Goal: Task Accomplishment & Management: Complete application form

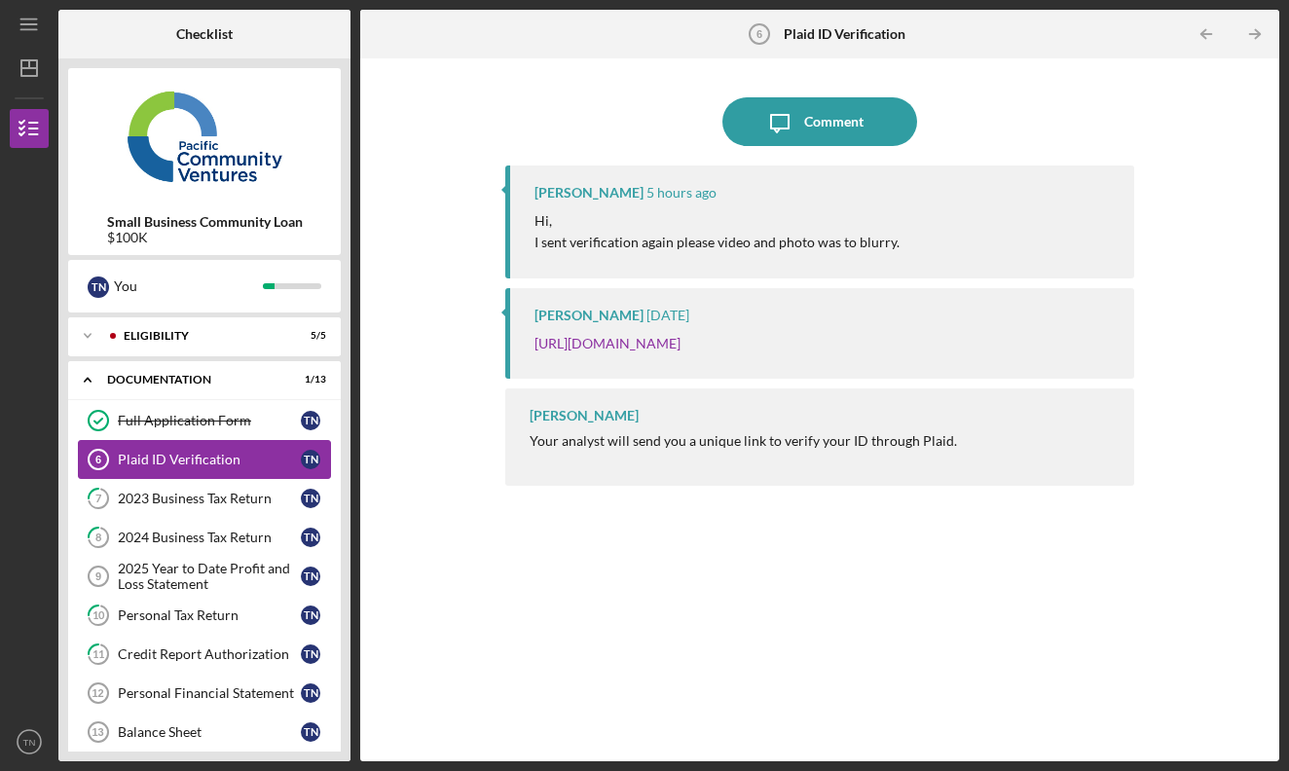
click at [232, 464] on div "Plaid ID Verification" at bounding box center [209, 460] width 183 height 16
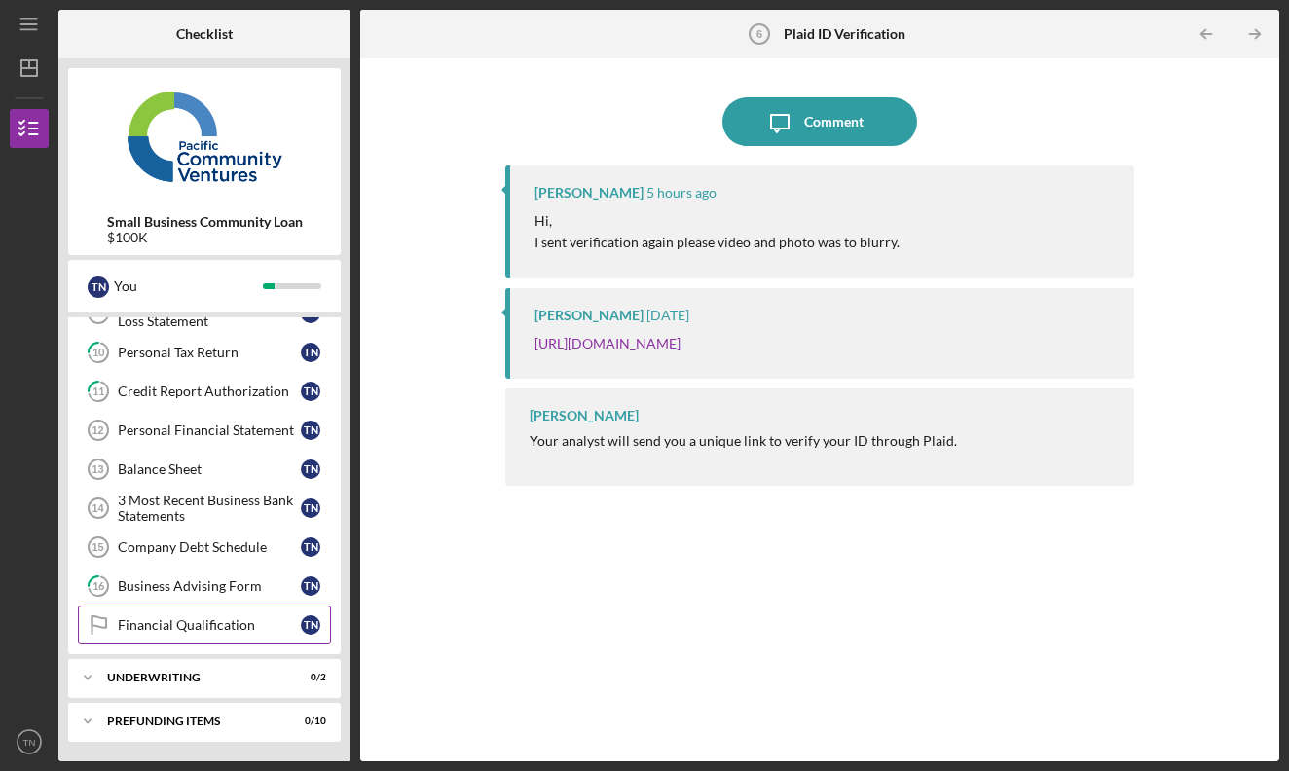
scroll to position [263, 0]
click at [227, 731] on div "Icon/Expander Prefunding Items 0 / 10" at bounding box center [204, 721] width 273 height 39
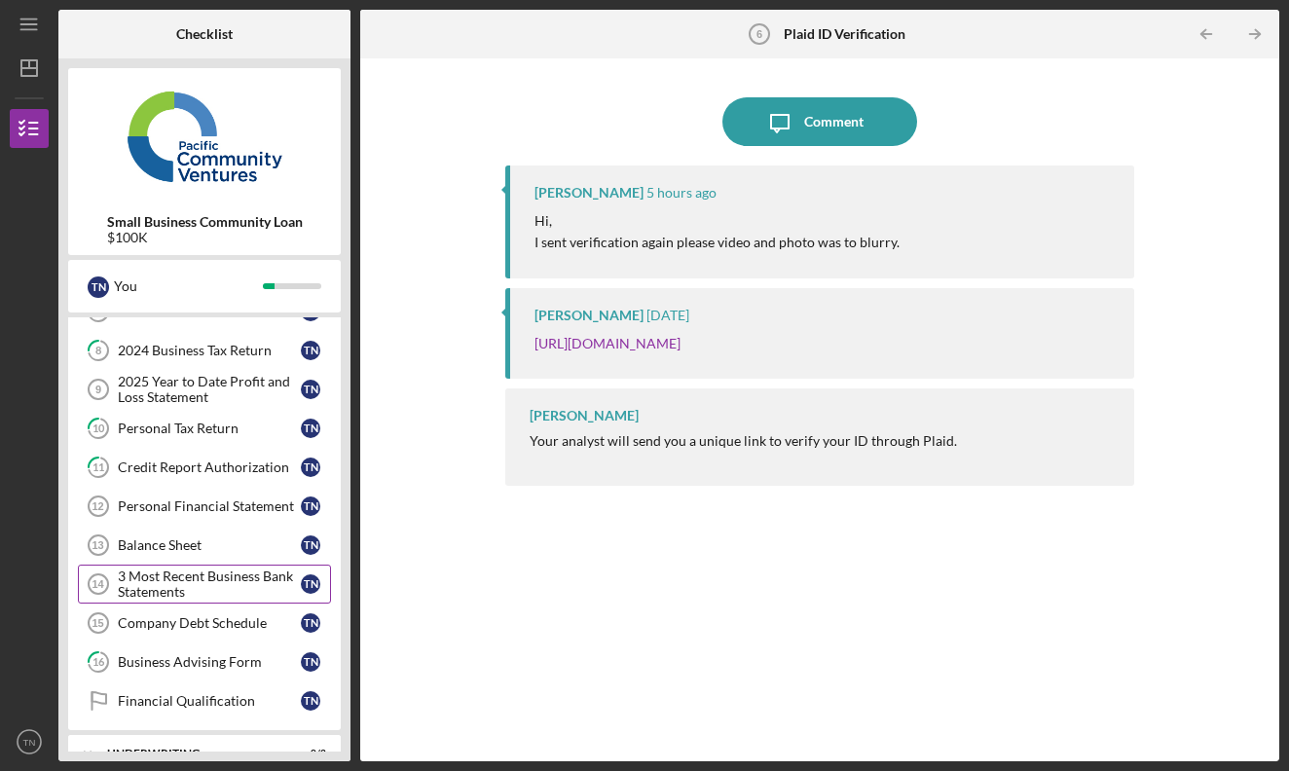
scroll to position [149, 0]
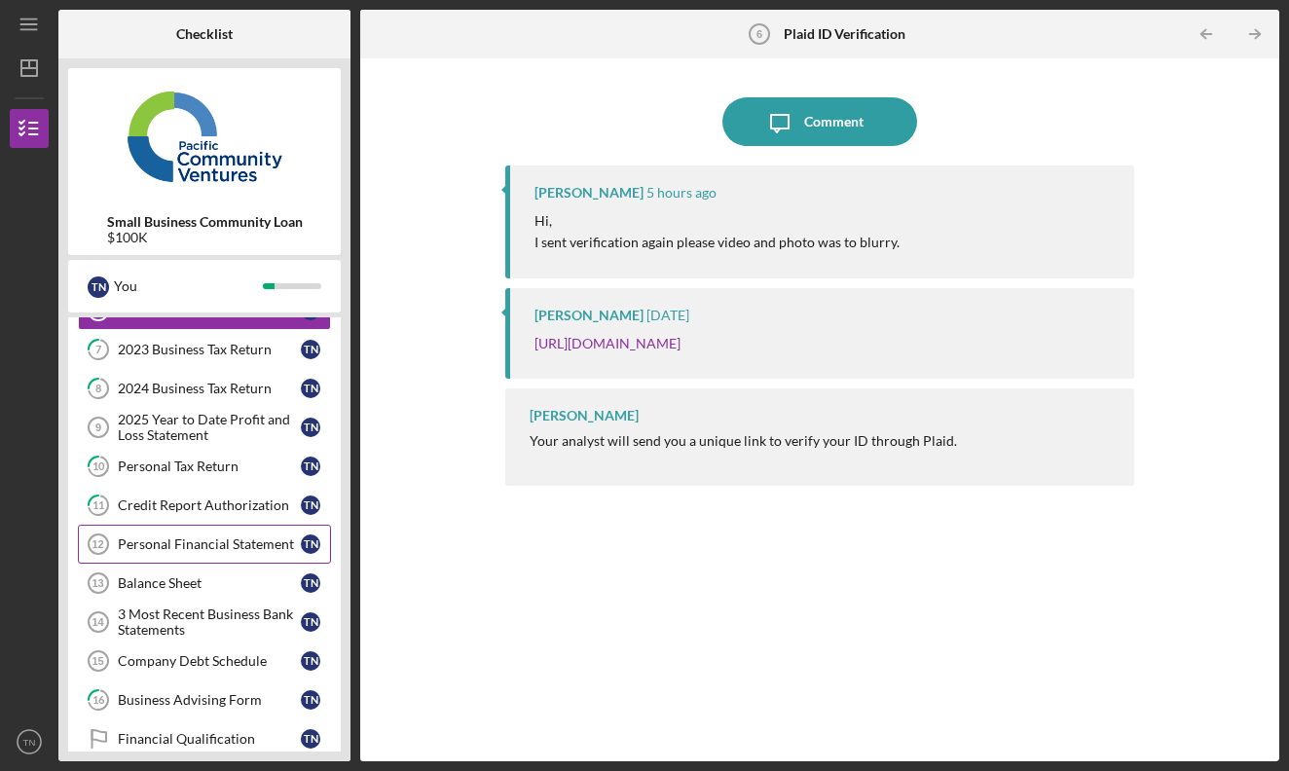
click at [247, 546] on div "Personal Financial Statement" at bounding box center [209, 544] width 183 height 16
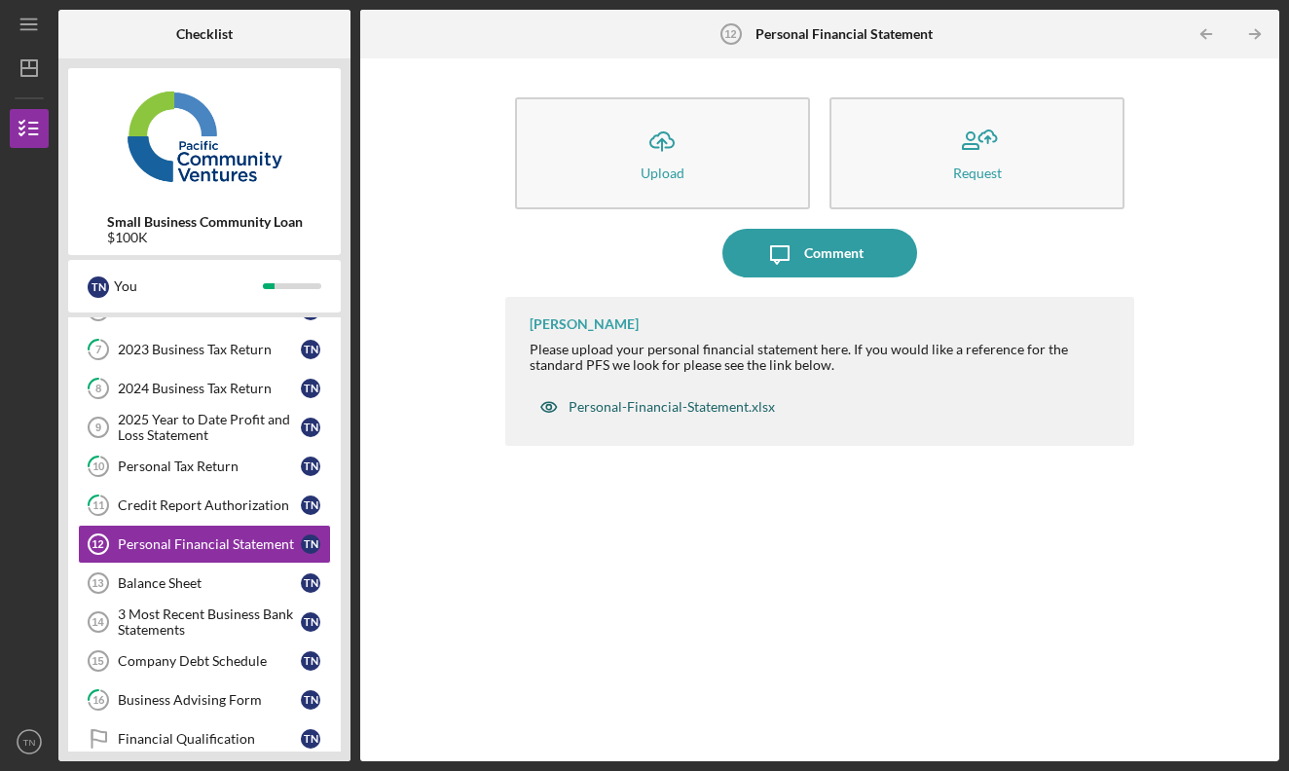
click at [702, 408] on div "Personal-Financial-Statement.xlsx" at bounding box center [671, 407] width 206 height 16
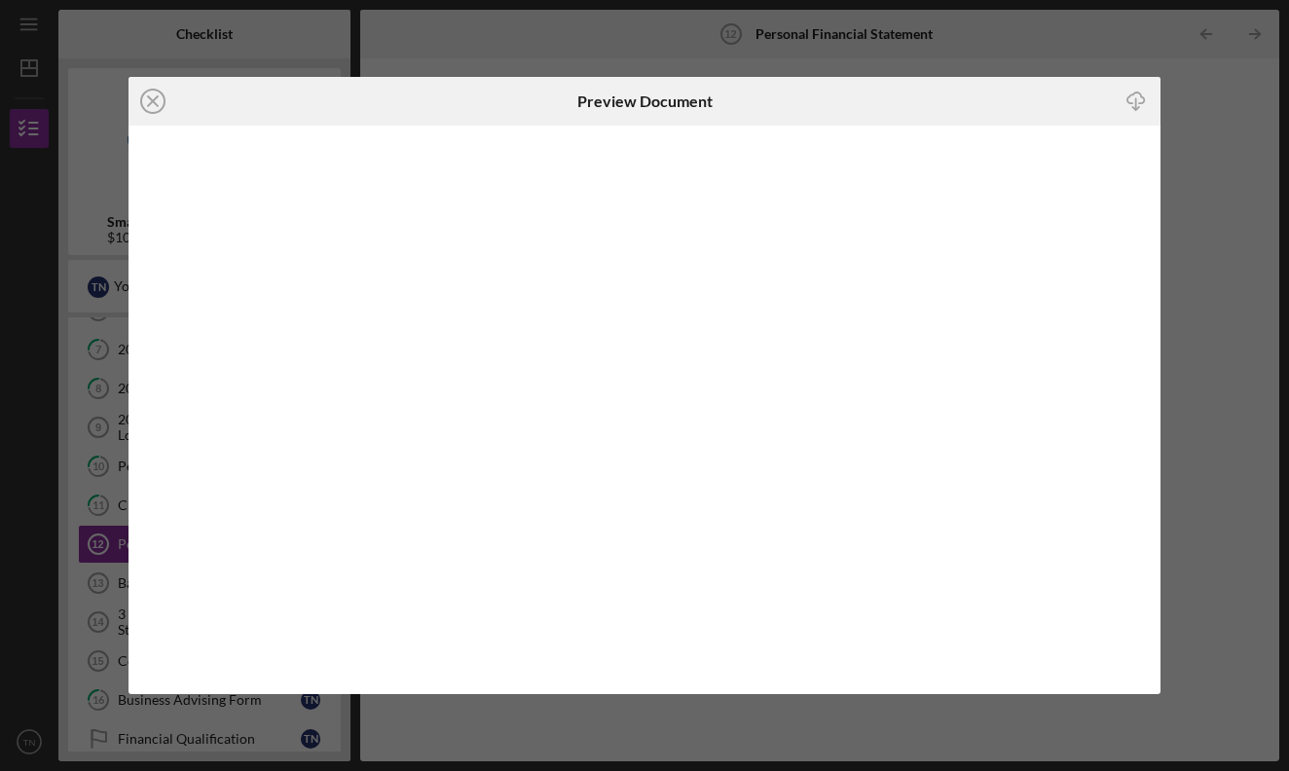
click at [1129, 102] on icon "Icon/Download" at bounding box center [1136, 102] width 44 height 44
click at [158, 98] on icon "Icon/Close" at bounding box center [152, 101] width 49 height 49
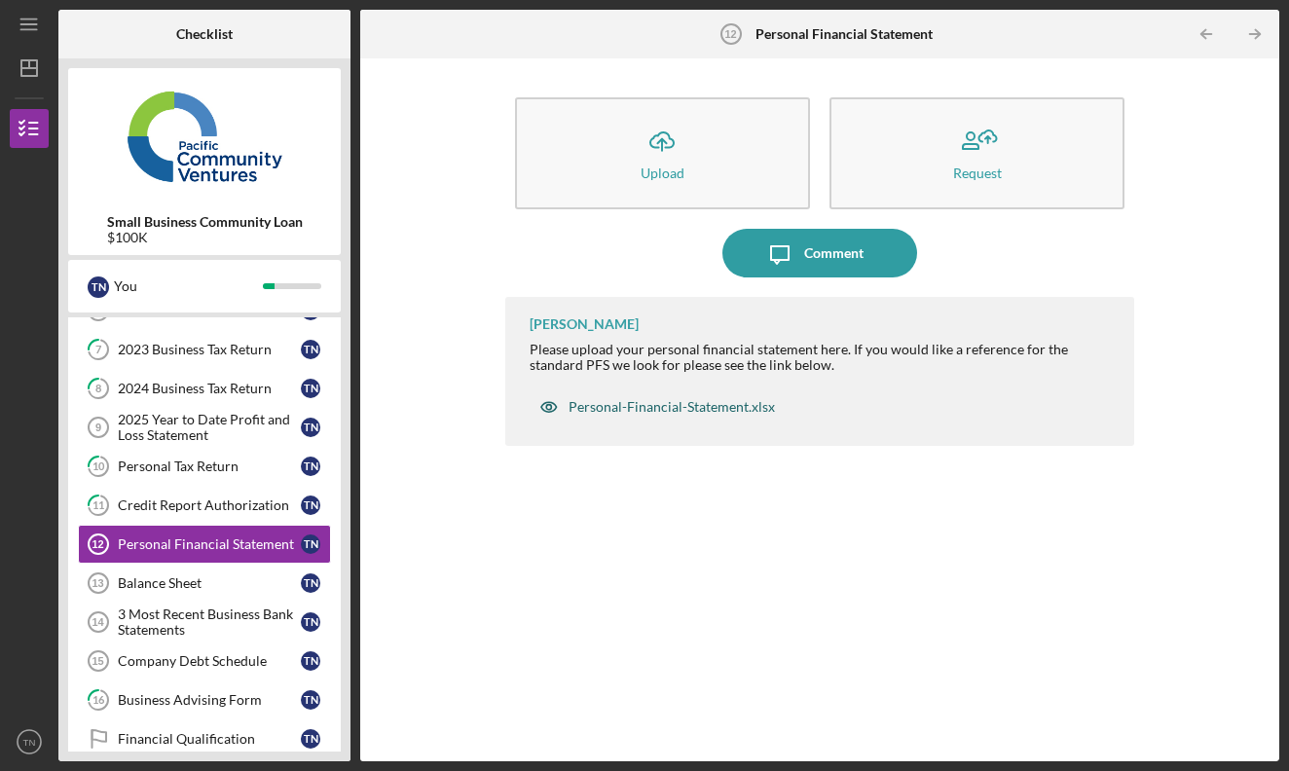
click at [650, 405] on div "Personal-Financial-Statement.xlsx" at bounding box center [671, 407] width 206 height 16
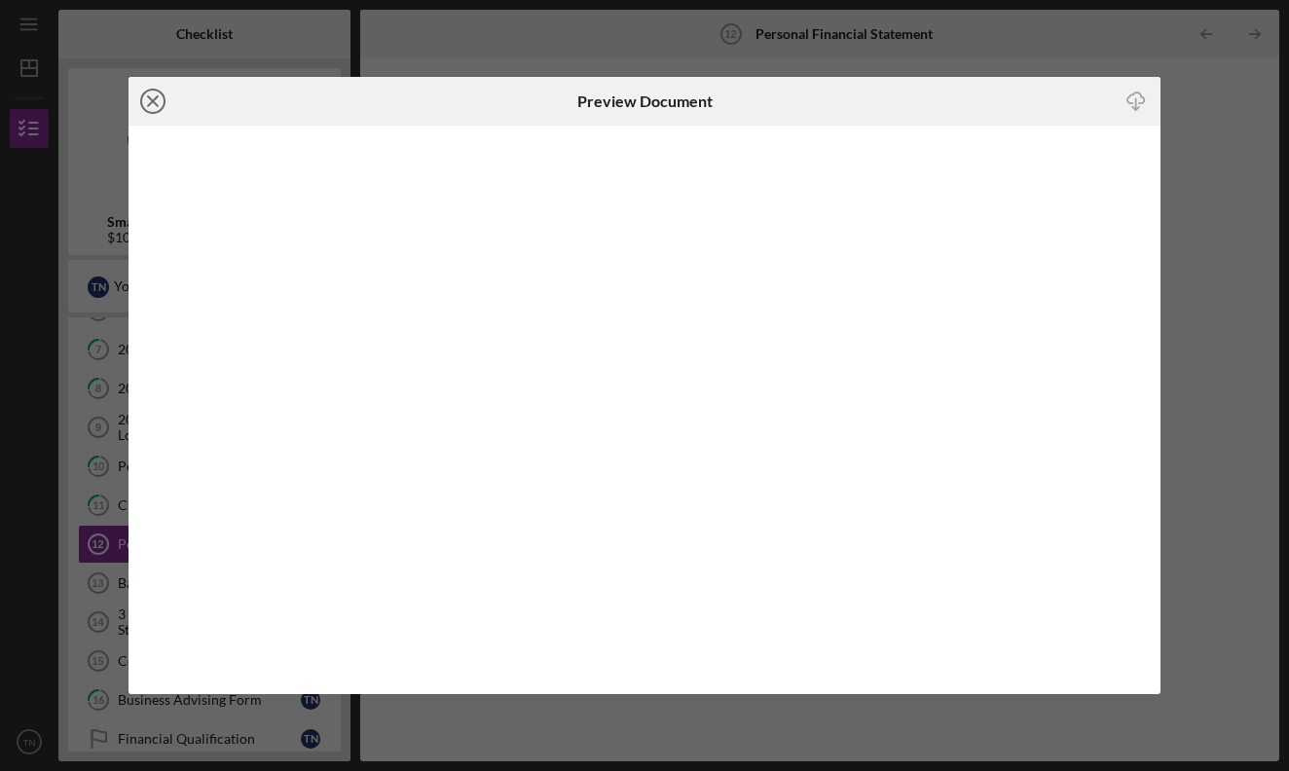
click at [146, 106] on icon "Icon/Close" at bounding box center [152, 101] width 49 height 49
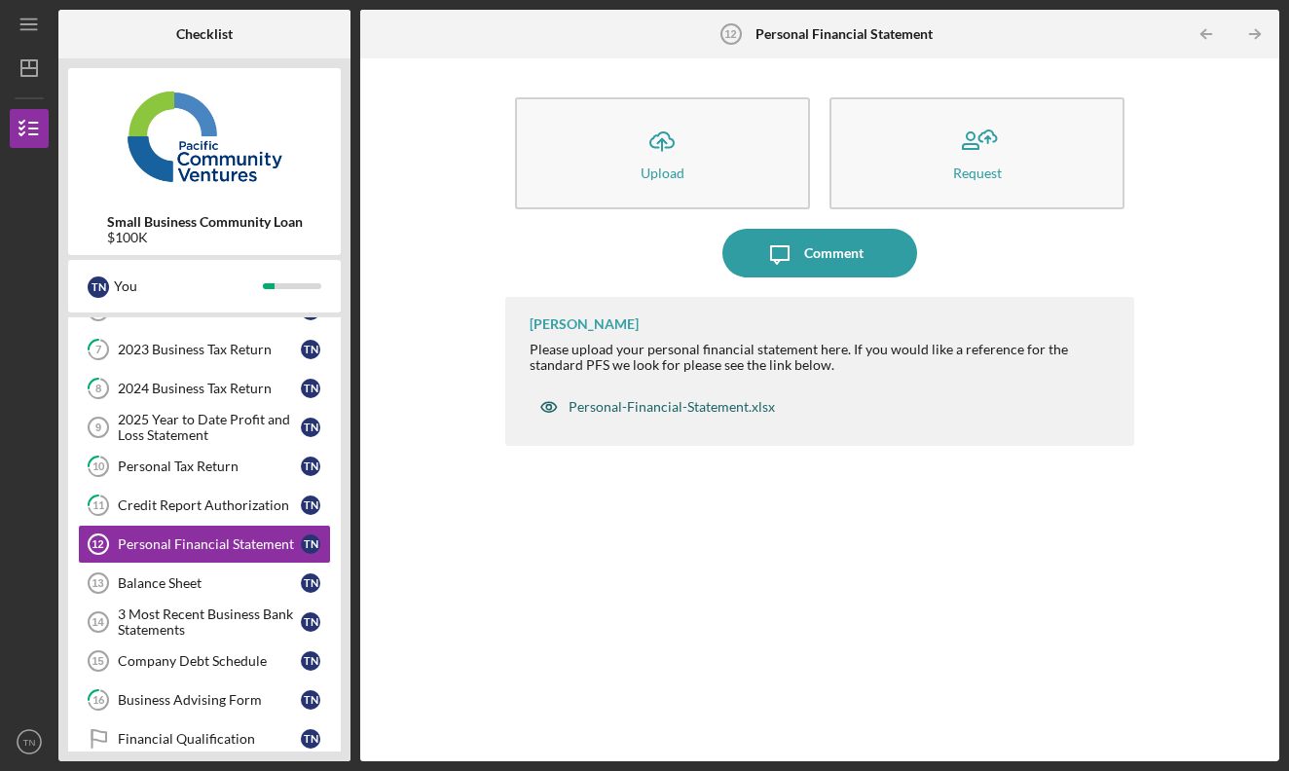
click at [663, 416] on div "Personal-Financial-Statement.xlsx" at bounding box center [657, 406] width 255 height 39
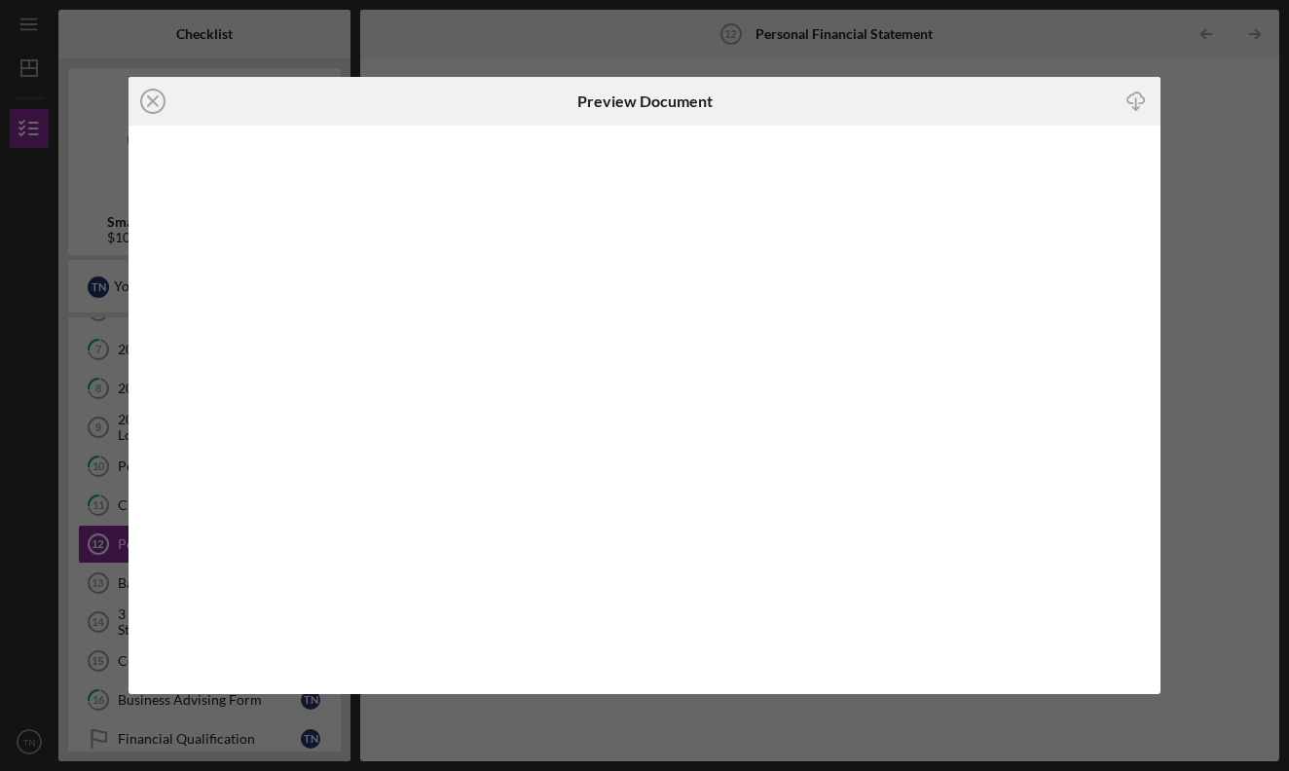
click at [1132, 102] on icon "Icon/Download" at bounding box center [1136, 102] width 44 height 44
click at [152, 100] on line at bounding box center [153, 101] width 10 height 10
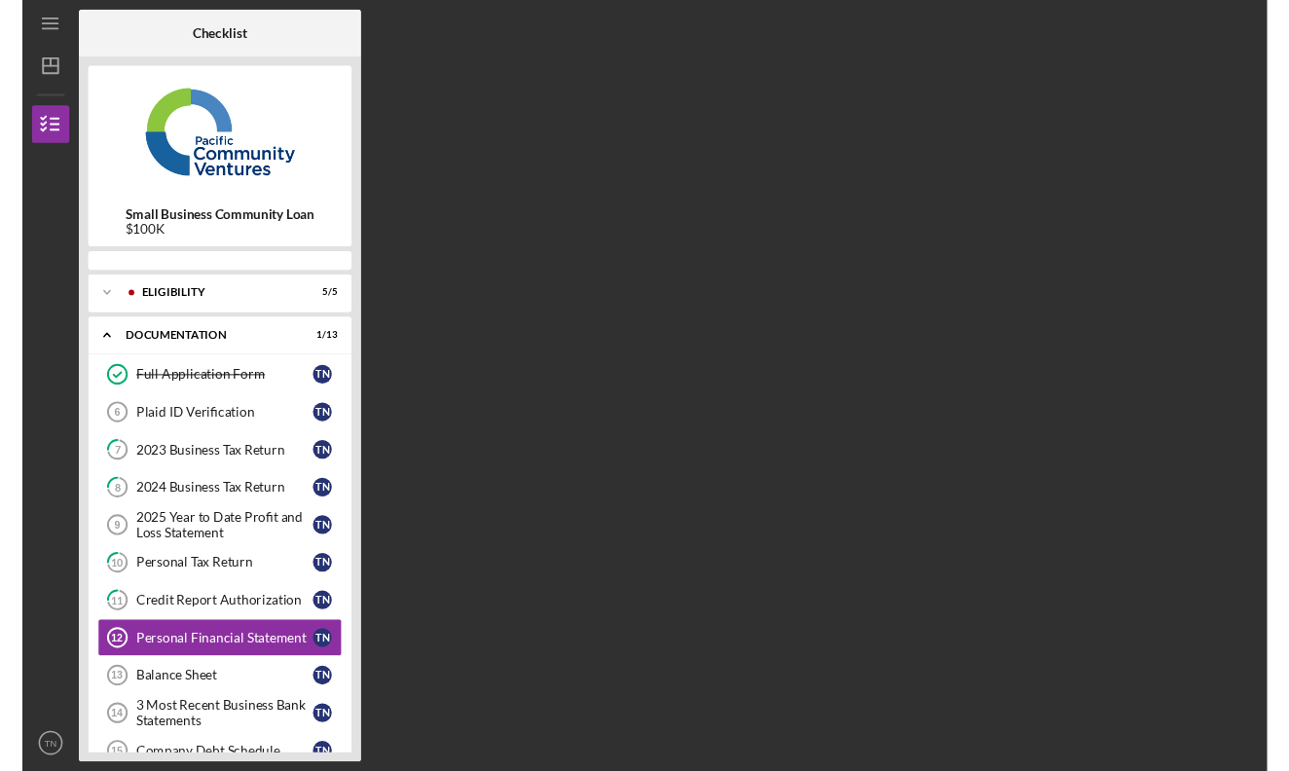
scroll to position [128, 0]
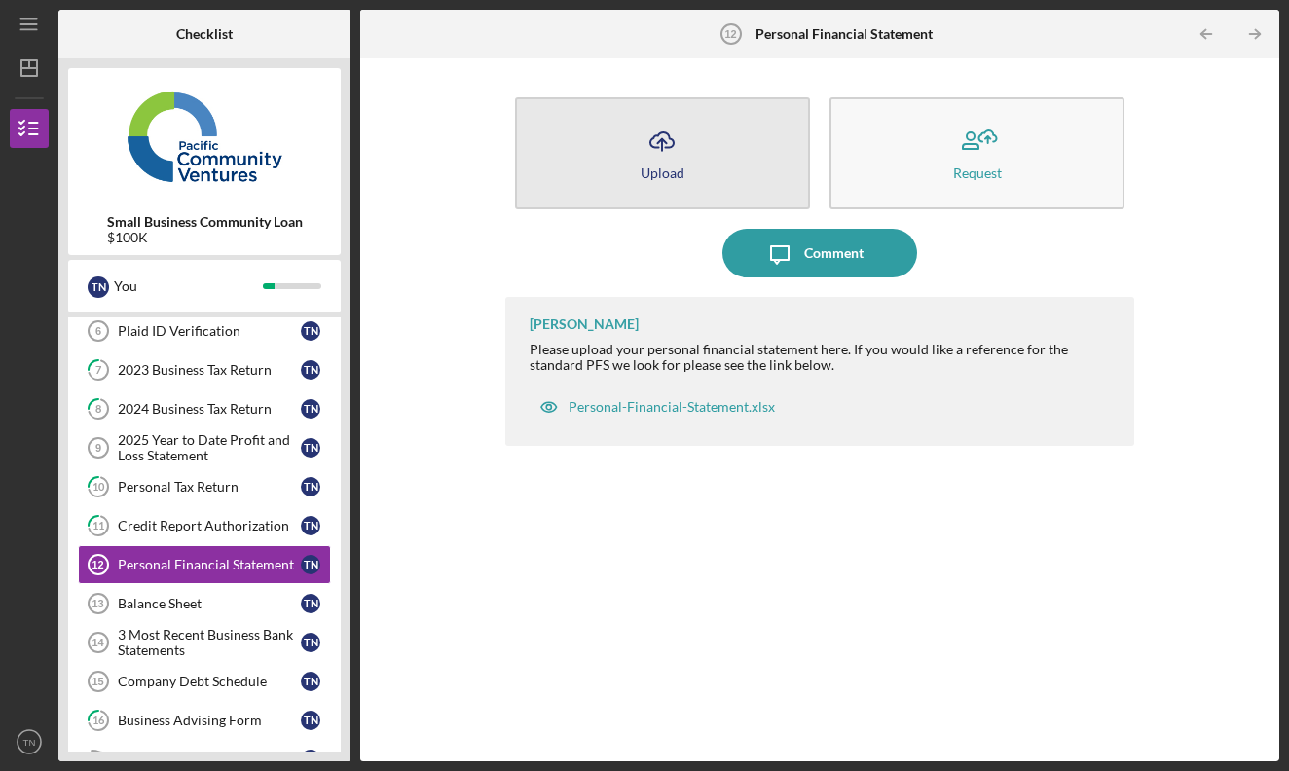
click at [674, 177] on div "Upload" at bounding box center [663, 172] width 44 height 15
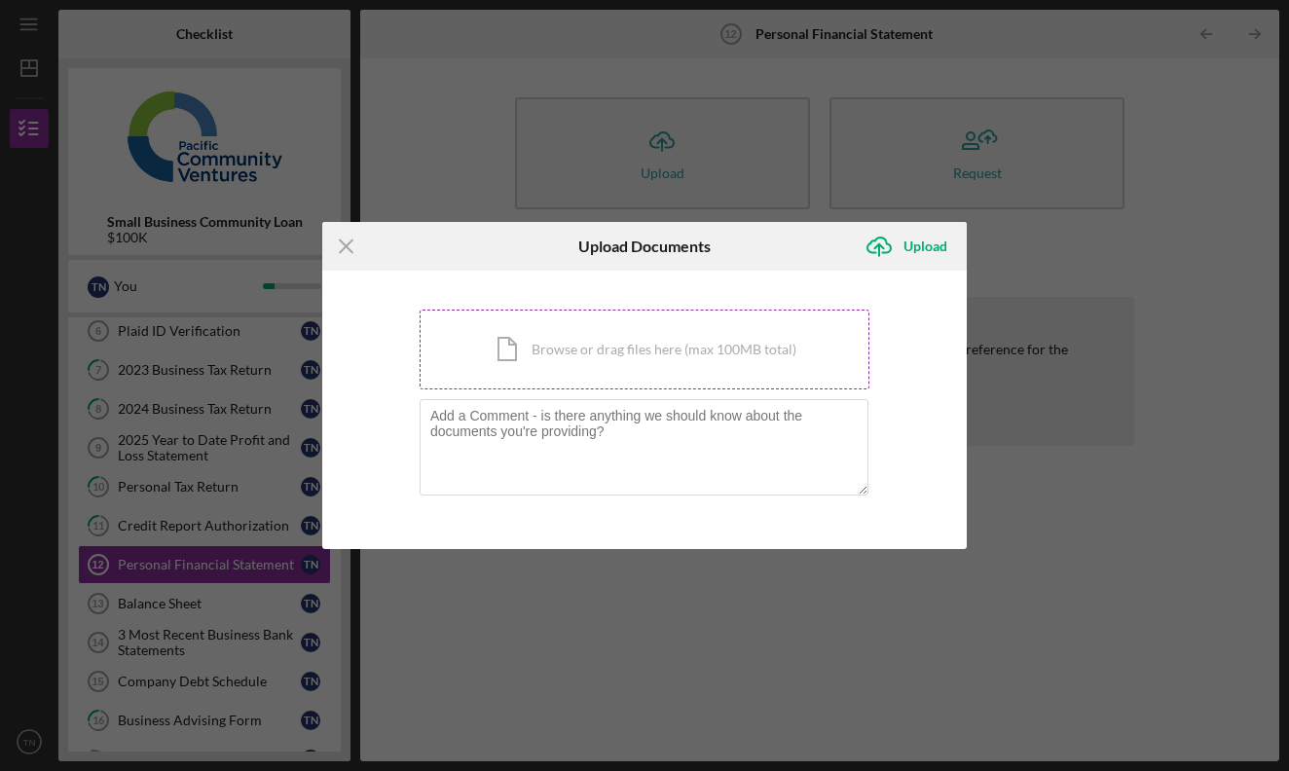
click at [699, 356] on div "Icon/Document Browse or drag files here (max 100MB total) Tap to choose files o…" at bounding box center [645, 350] width 450 height 80
click at [346, 249] on icon "Icon/Menu Close" at bounding box center [346, 246] width 49 height 49
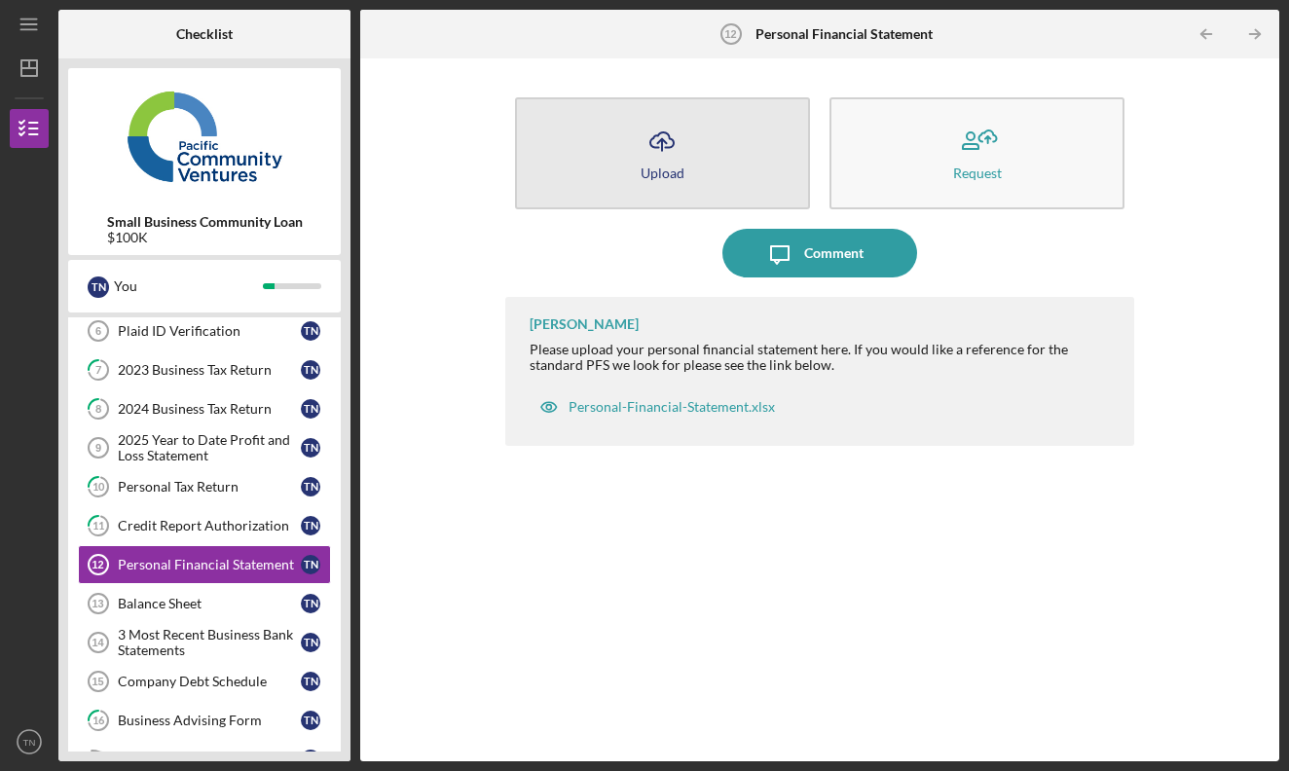
click at [731, 144] on button "Icon/Upload Upload" at bounding box center [662, 153] width 295 height 112
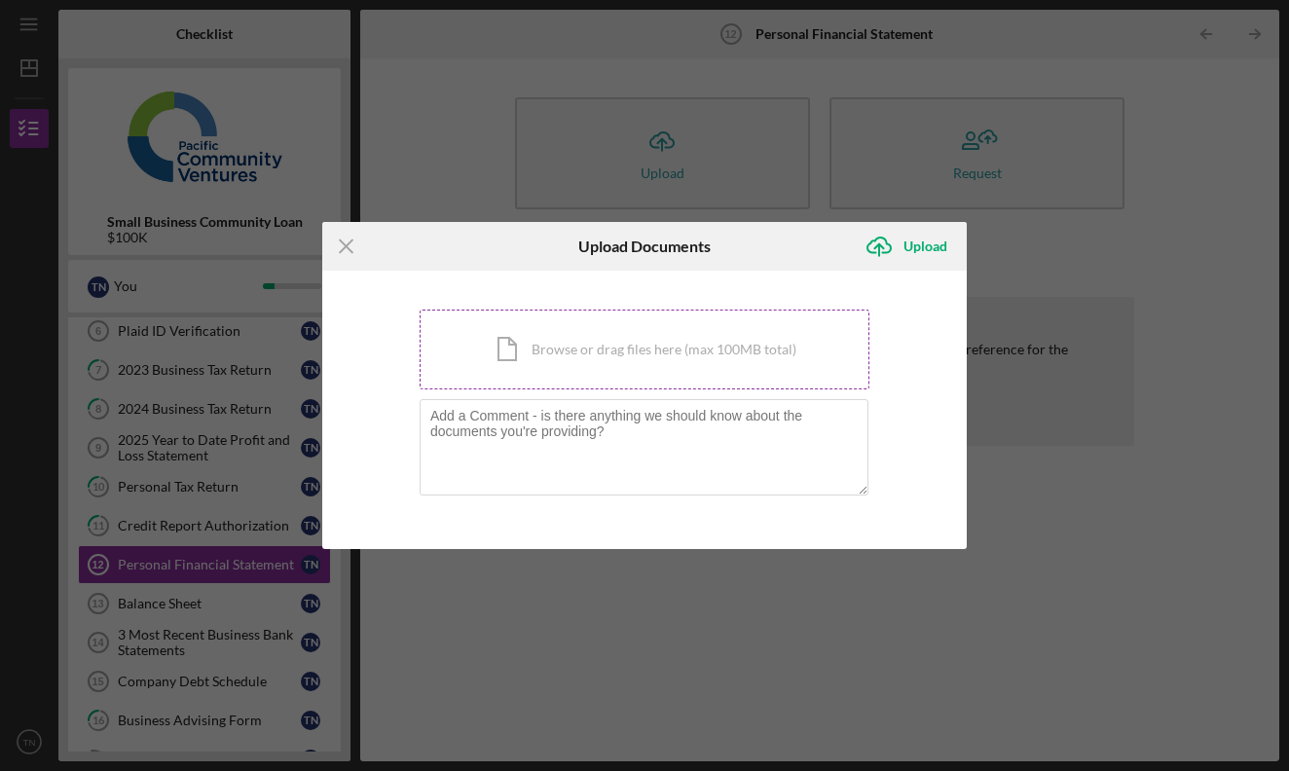
click at [640, 376] on div "Icon/Document Browse or drag files here (max 100MB total) Tap to choose files o…" at bounding box center [645, 350] width 450 height 80
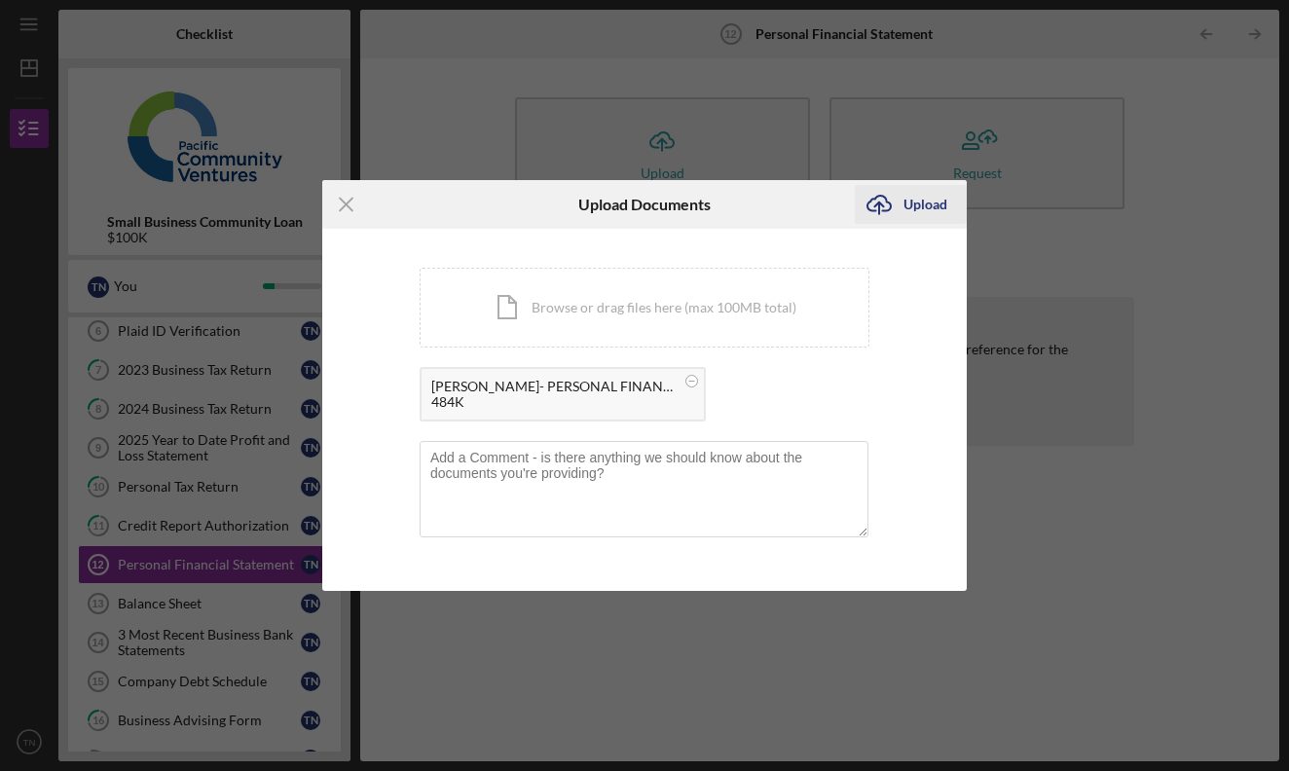
click at [932, 207] on div "Upload" at bounding box center [925, 204] width 44 height 39
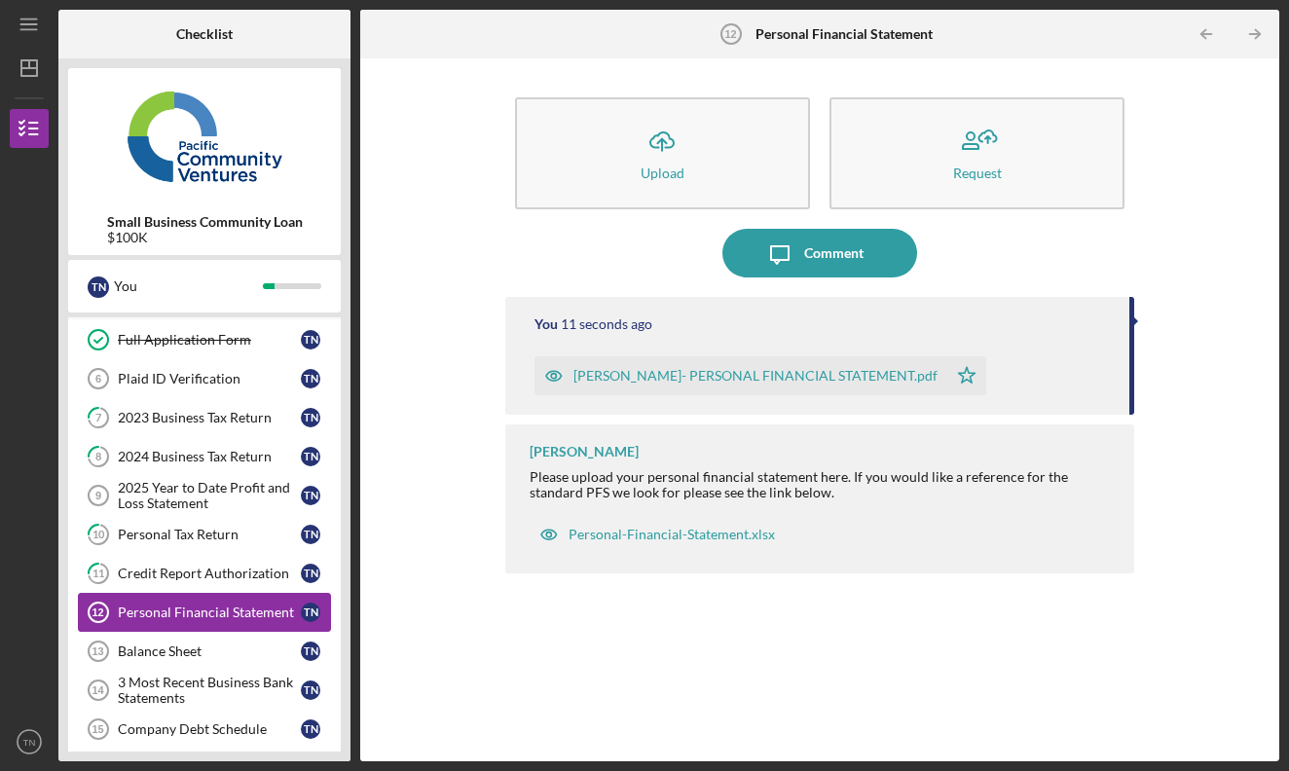
scroll to position [89, 0]
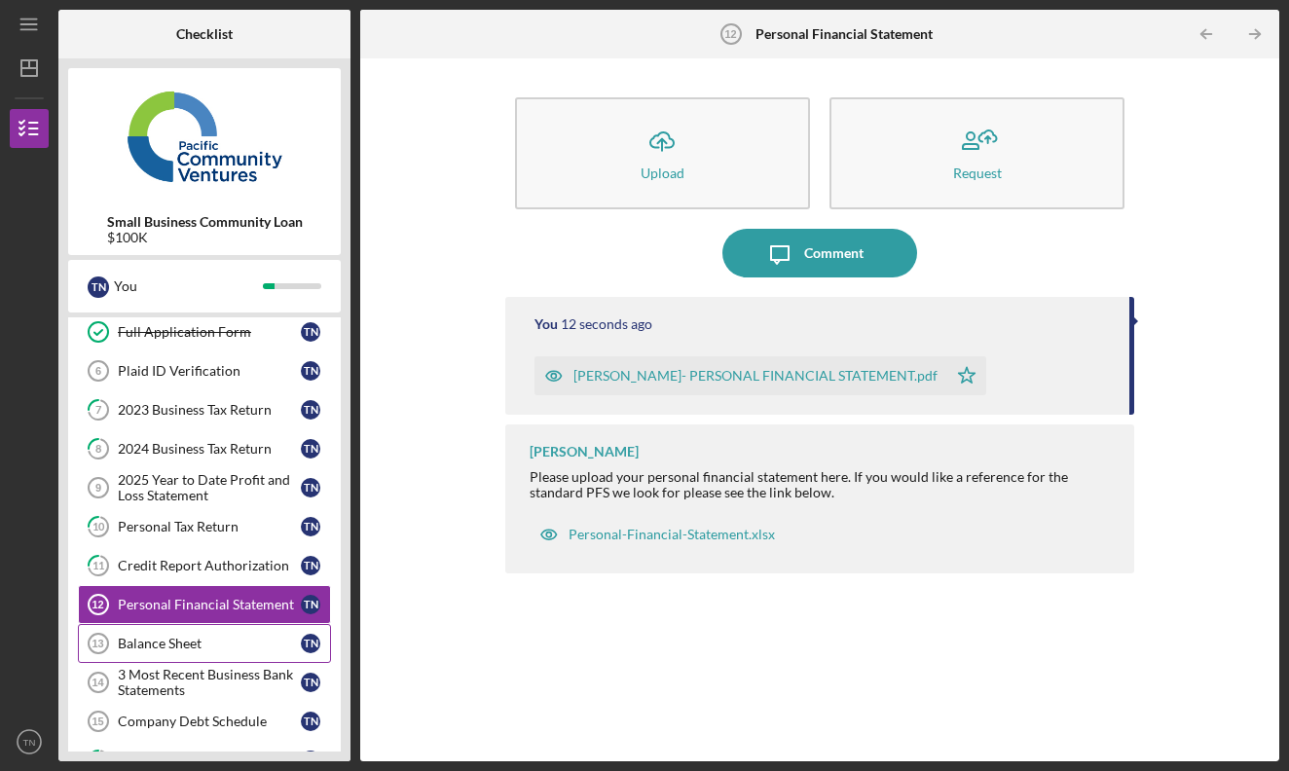
click at [219, 647] on div "Balance Sheet" at bounding box center [209, 644] width 183 height 16
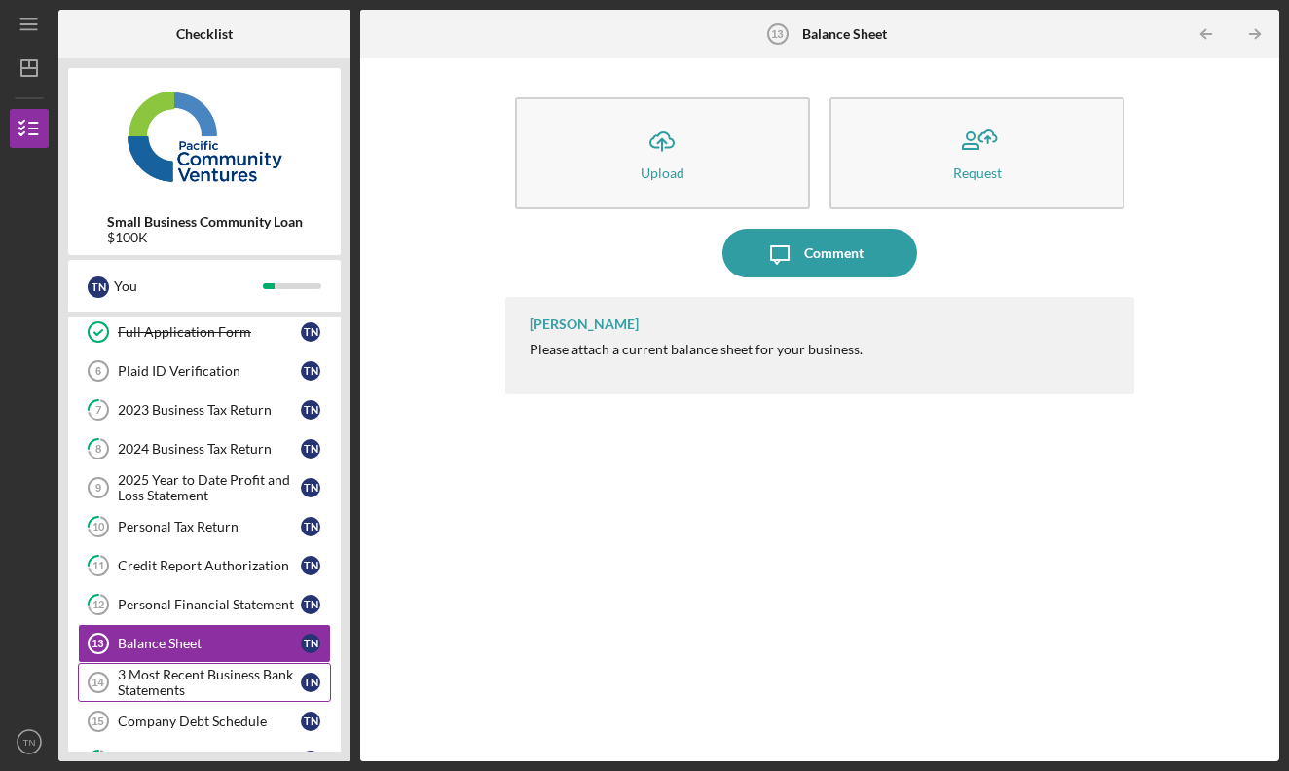
click at [251, 668] on div "3 Most Recent Business Bank Statements" at bounding box center [209, 682] width 183 height 31
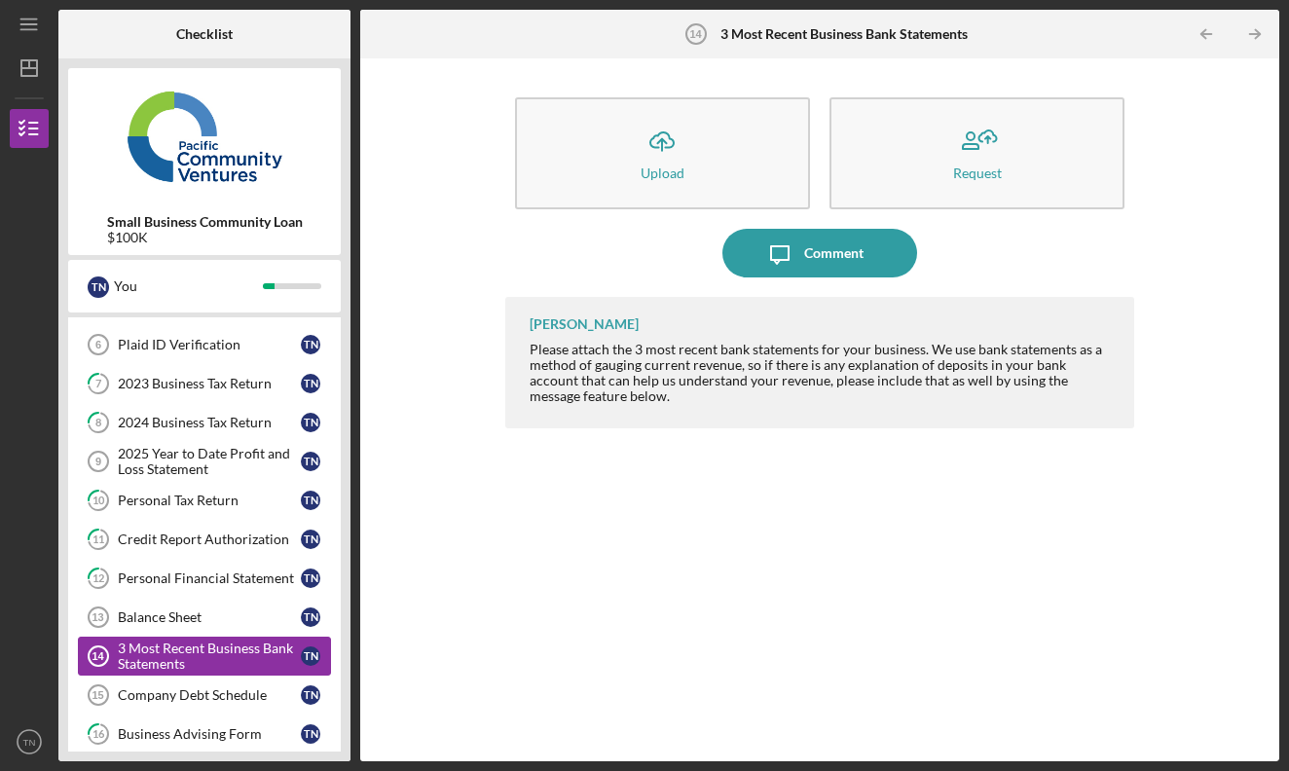
scroll to position [138, 0]
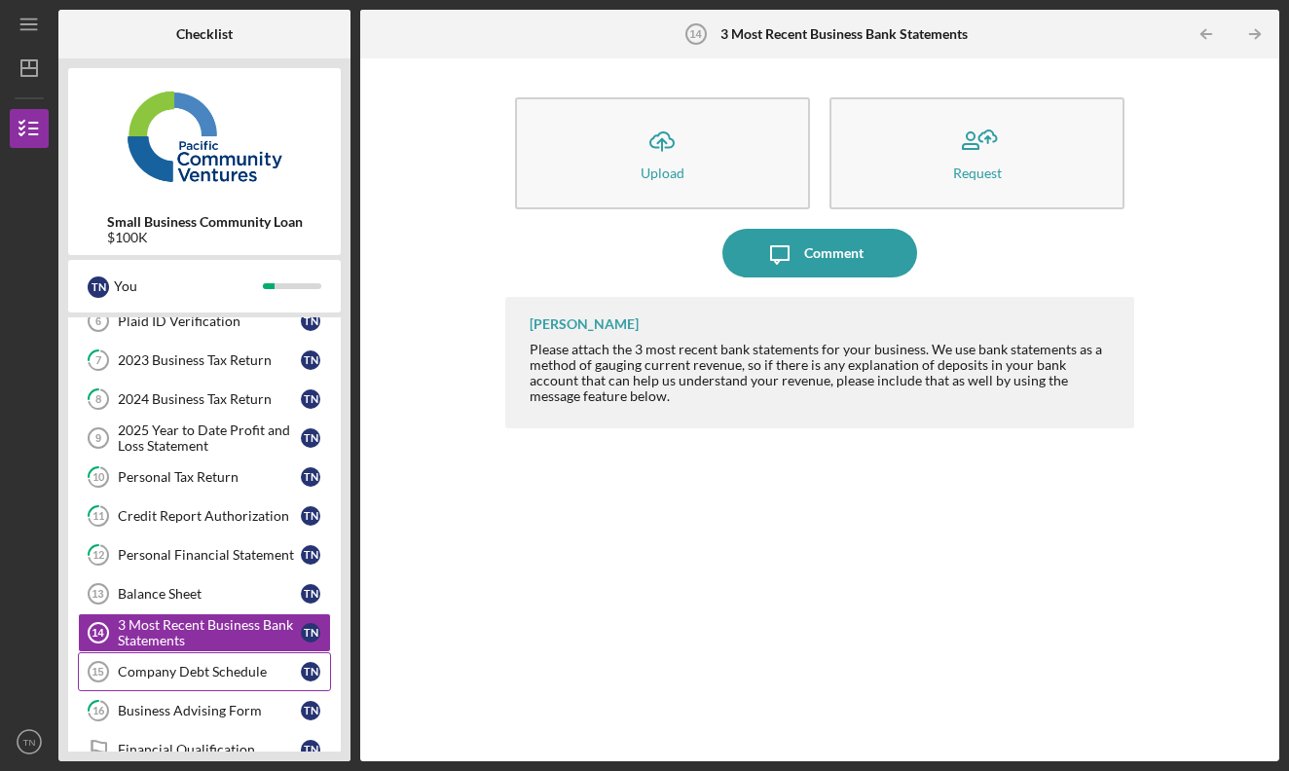
click at [247, 680] on link "Company Debt Schedule 15 Company Debt Schedule T N" at bounding box center [204, 671] width 253 height 39
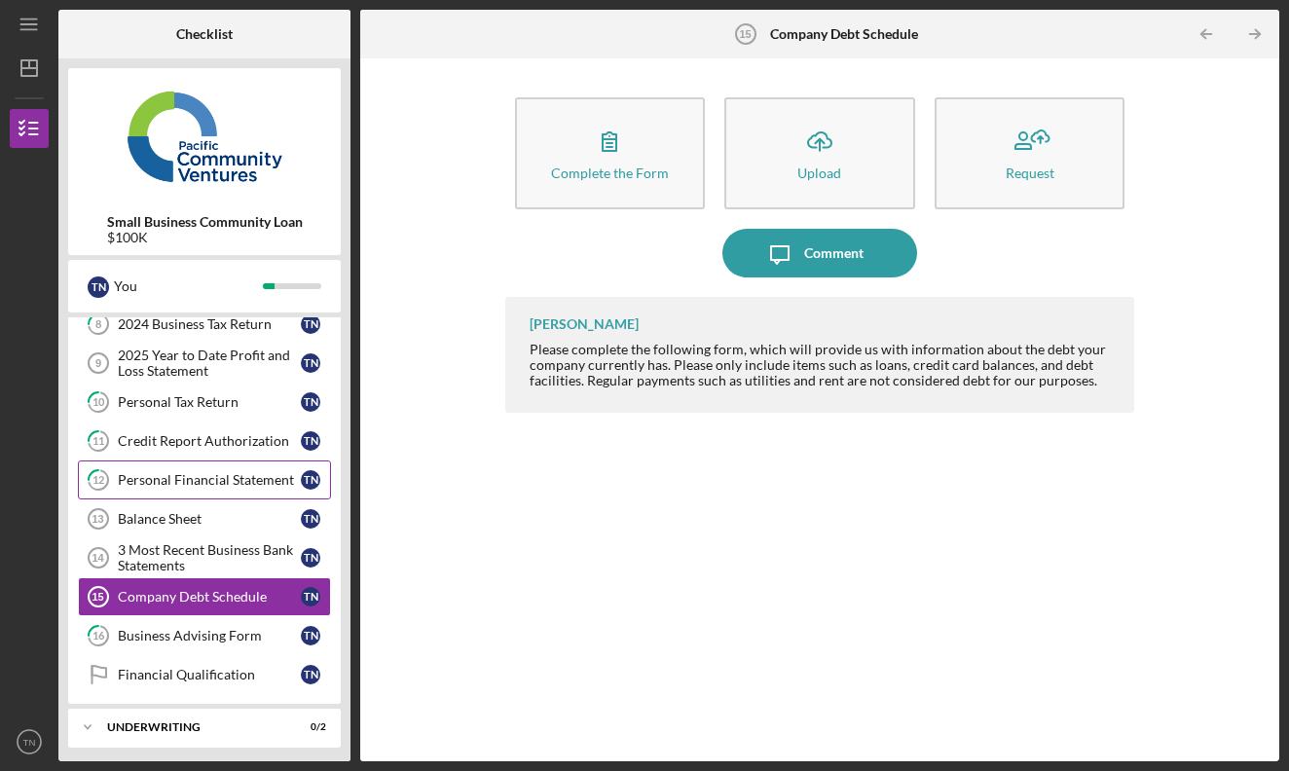
scroll to position [214, 0]
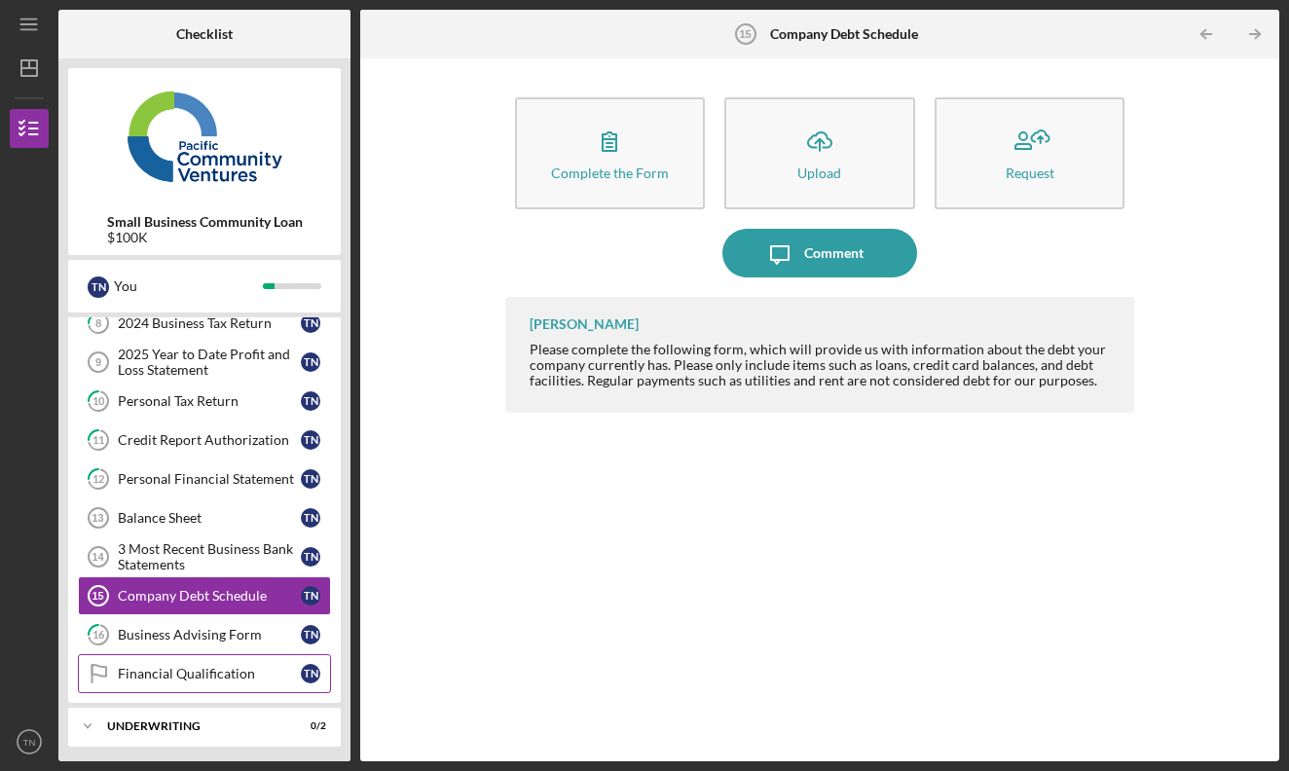
click at [249, 685] on link "Financial Qualification Financial Qualification T N" at bounding box center [204, 673] width 253 height 39
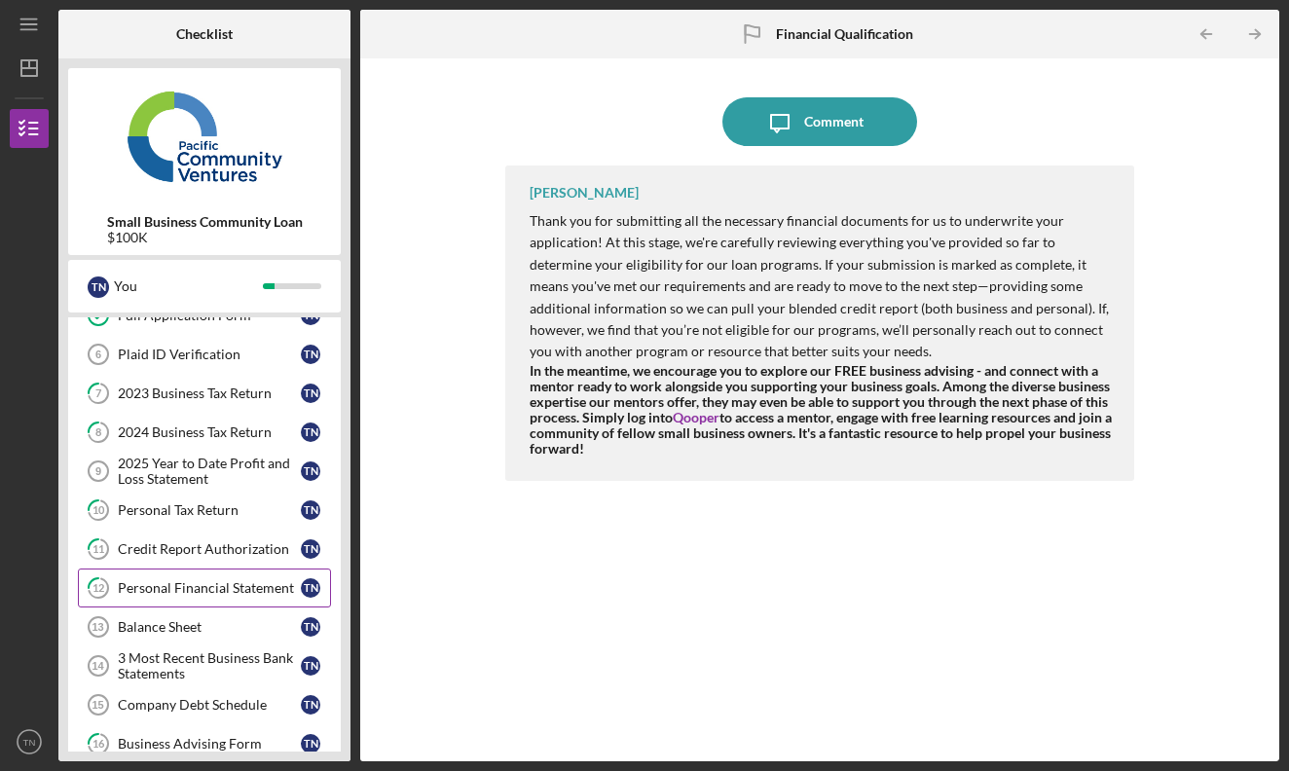
scroll to position [134, 0]
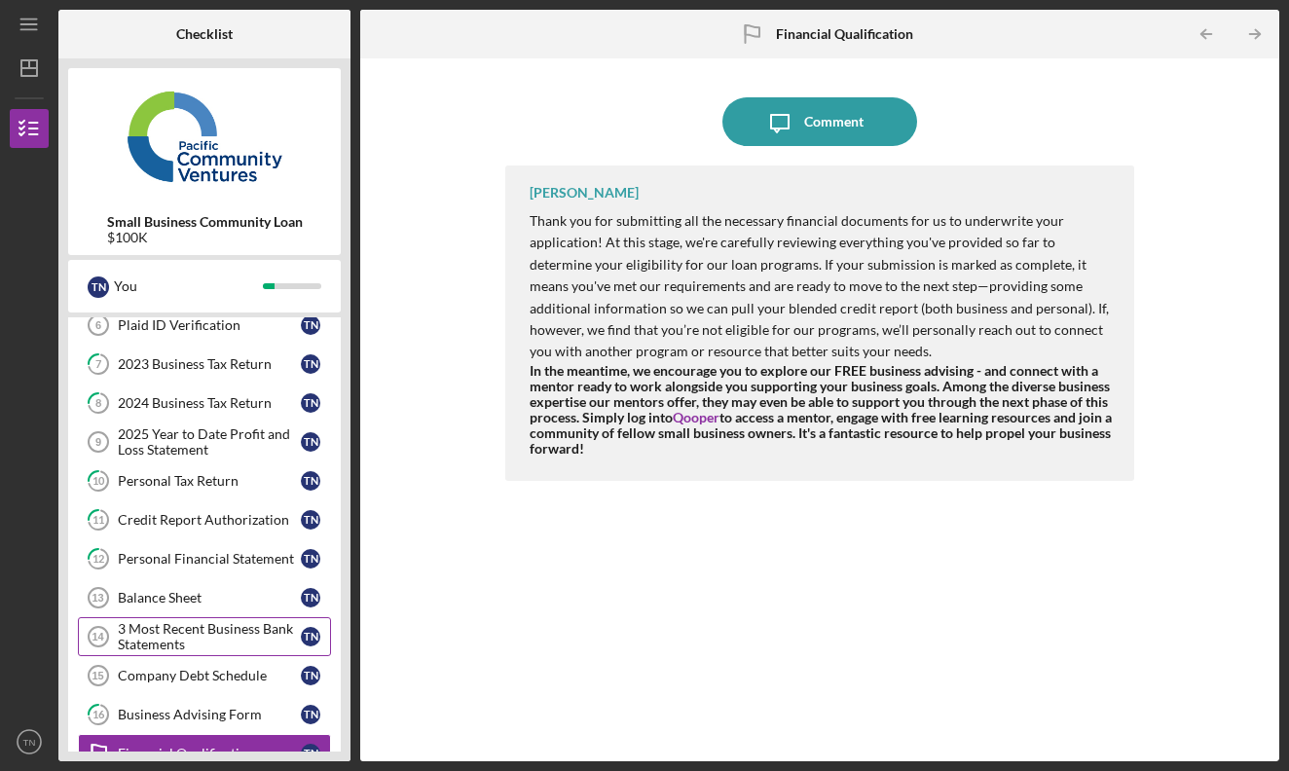
click at [220, 642] on div "3 Most Recent Business Bank Statements" at bounding box center [209, 636] width 183 height 31
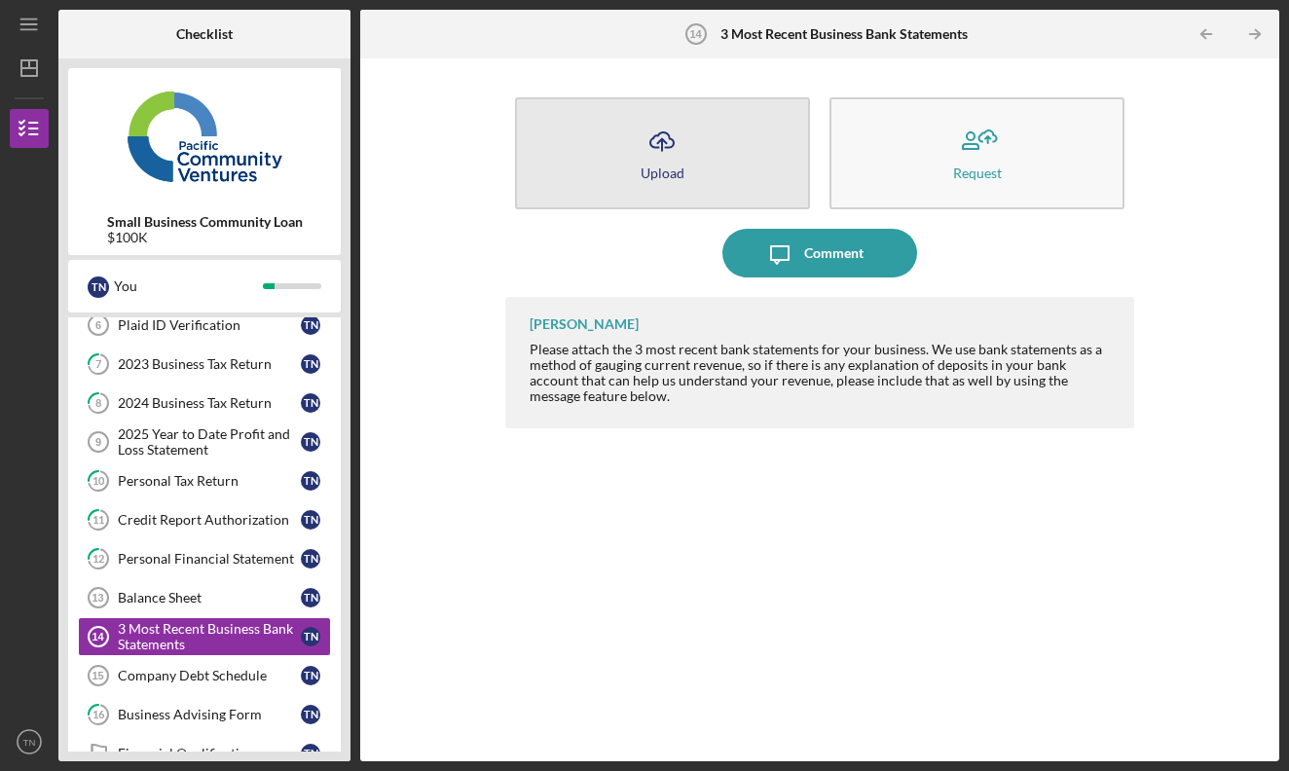
click at [722, 187] on button "Icon/Upload Upload" at bounding box center [662, 153] width 295 height 112
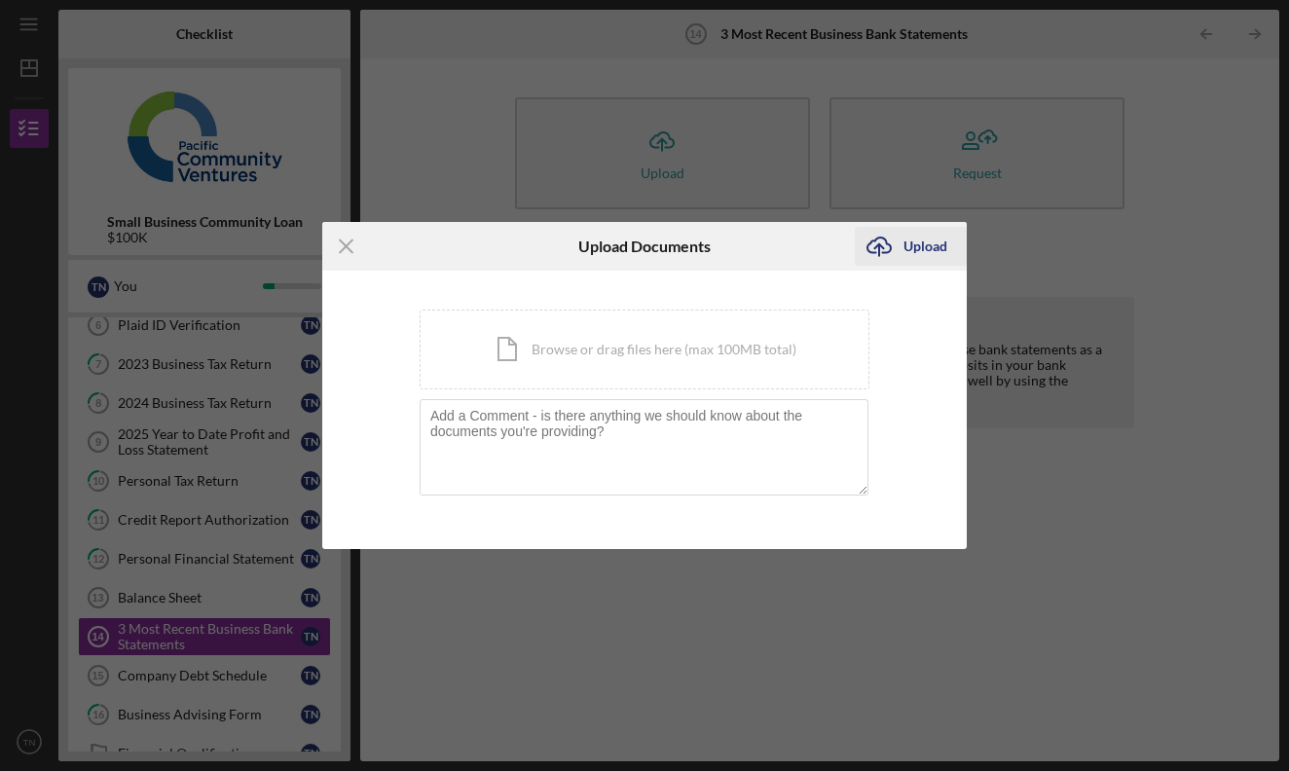
click at [920, 252] on div "Upload" at bounding box center [925, 246] width 44 height 39
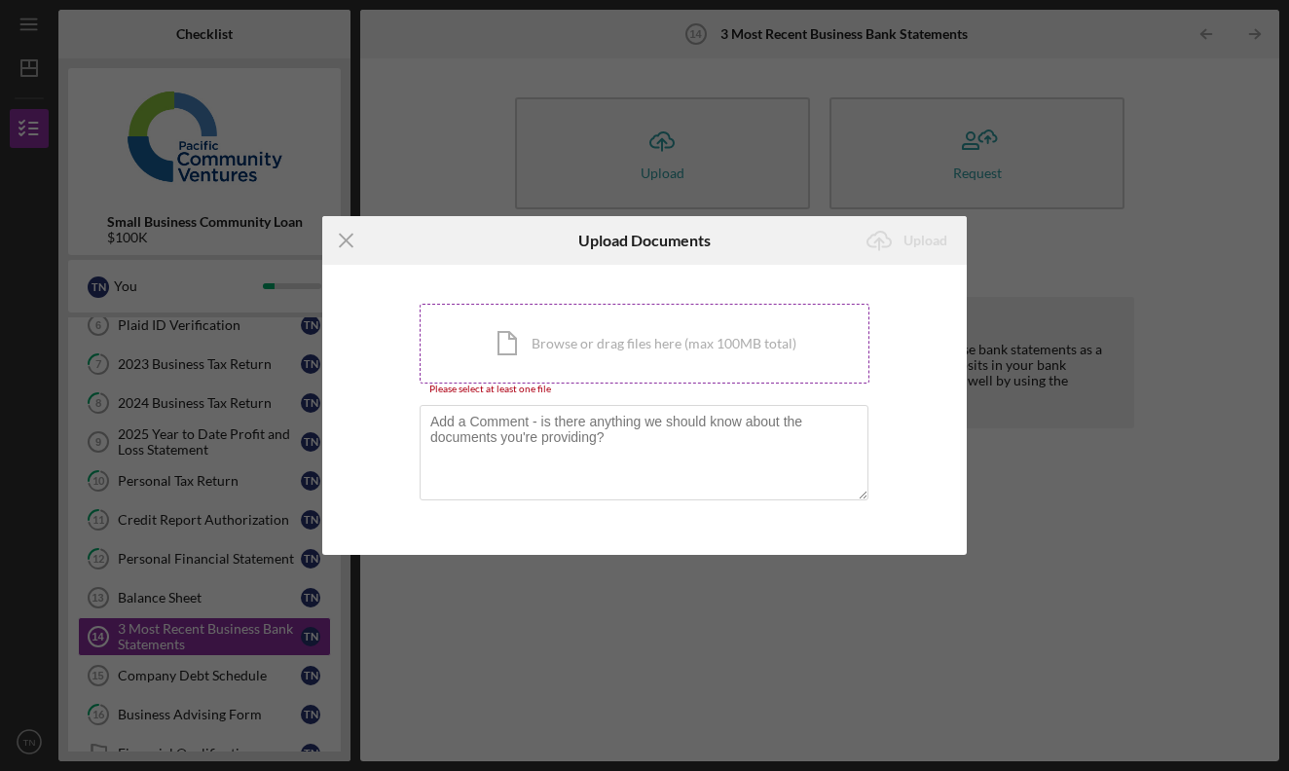
click at [578, 355] on div "Icon/Document Browse or drag files here (max 100MB total) Tap to choose files o…" at bounding box center [645, 344] width 450 height 80
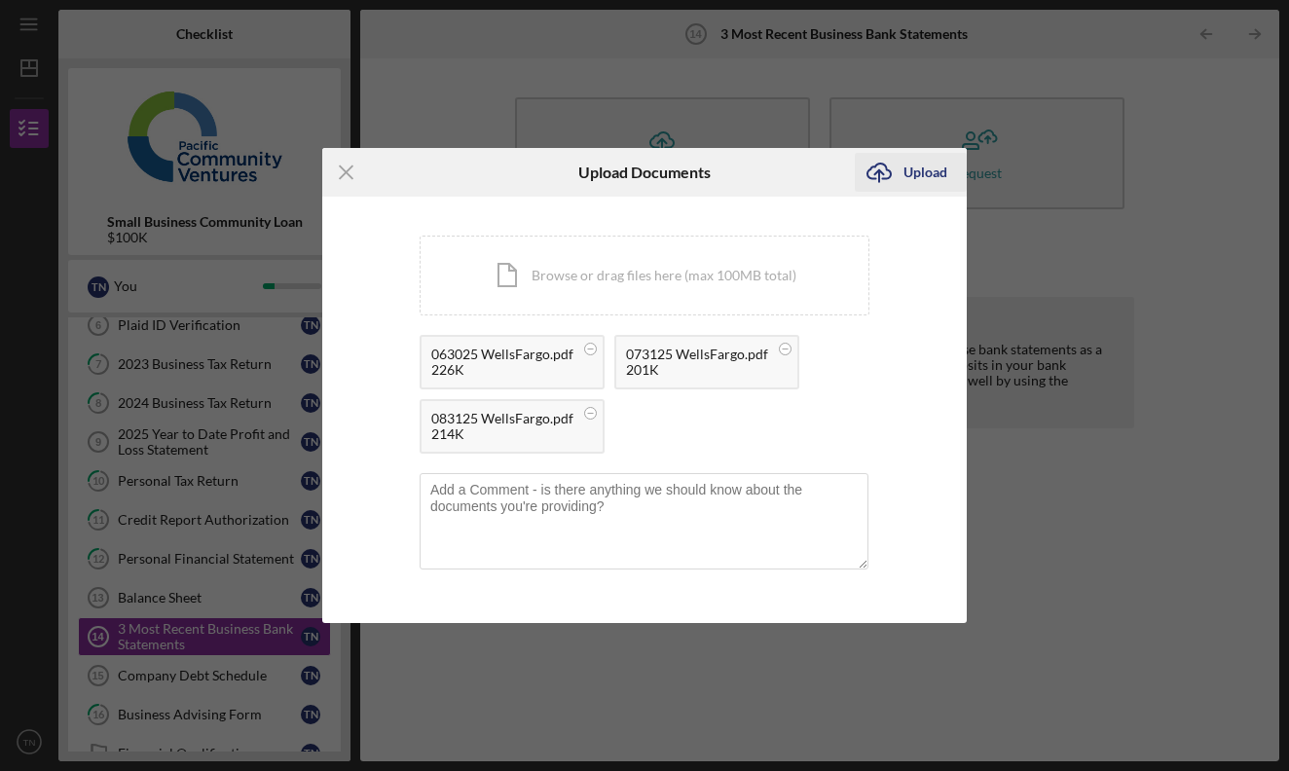
click at [923, 169] on div "Upload" at bounding box center [925, 172] width 44 height 39
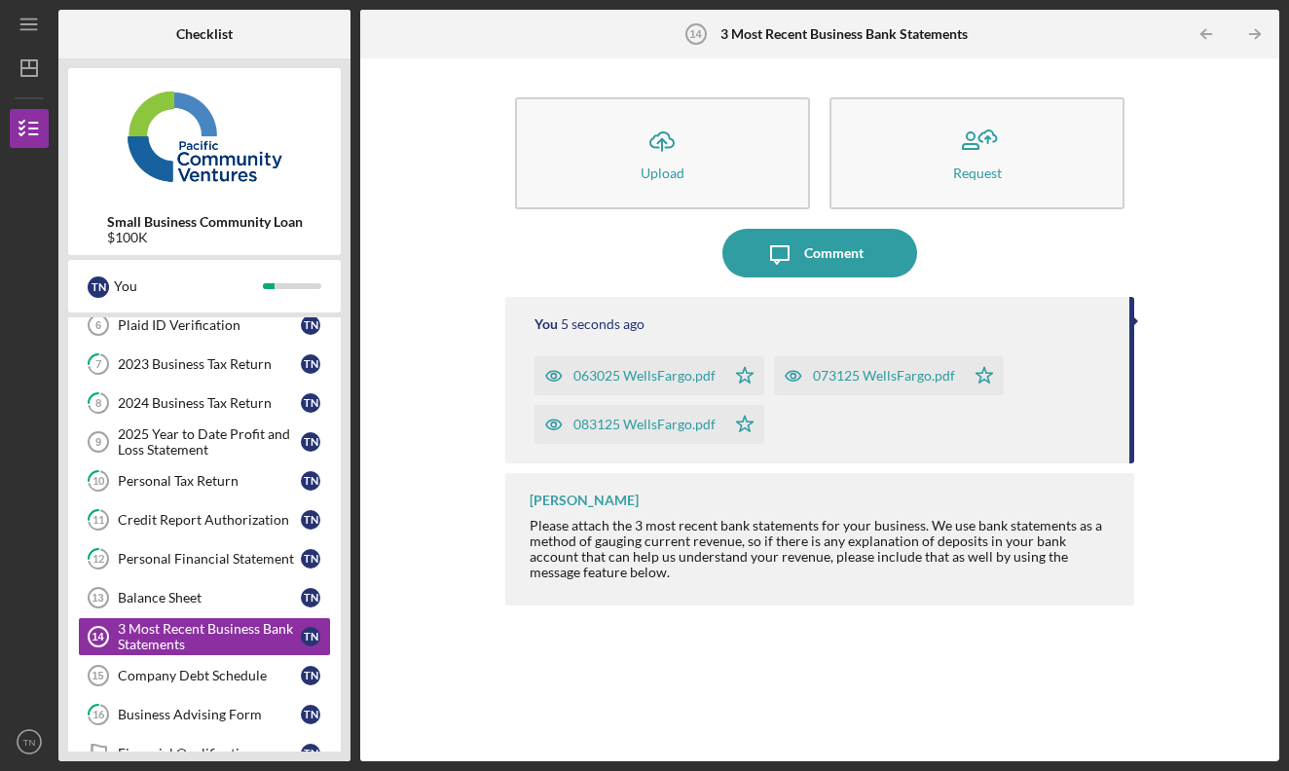
click at [382, 694] on div "Icon/Upload Upload Request Icon/Message Comment You 5 seconds ago 063025 WellsF…" at bounding box center [819, 409] width 899 height 683
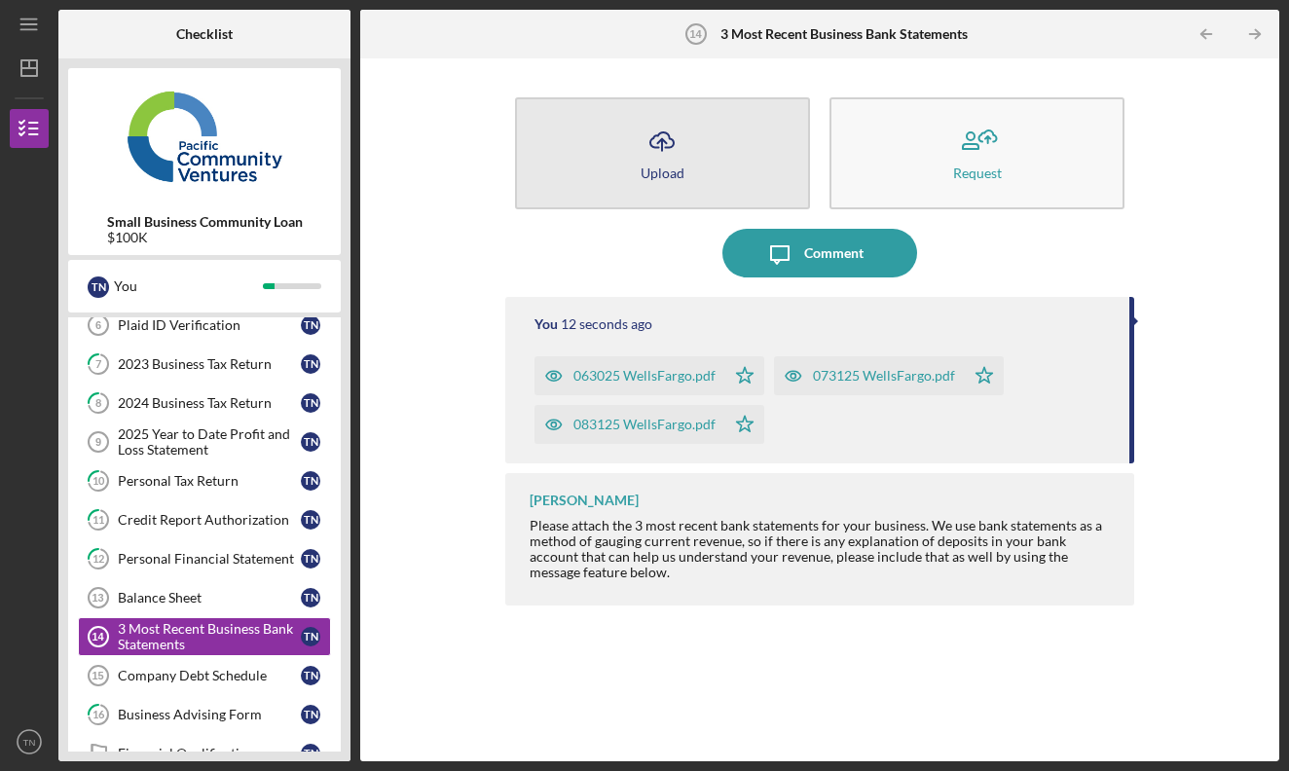
click at [742, 186] on button "Icon/Upload Upload" at bounding box center [662, 153] width 295 height 112
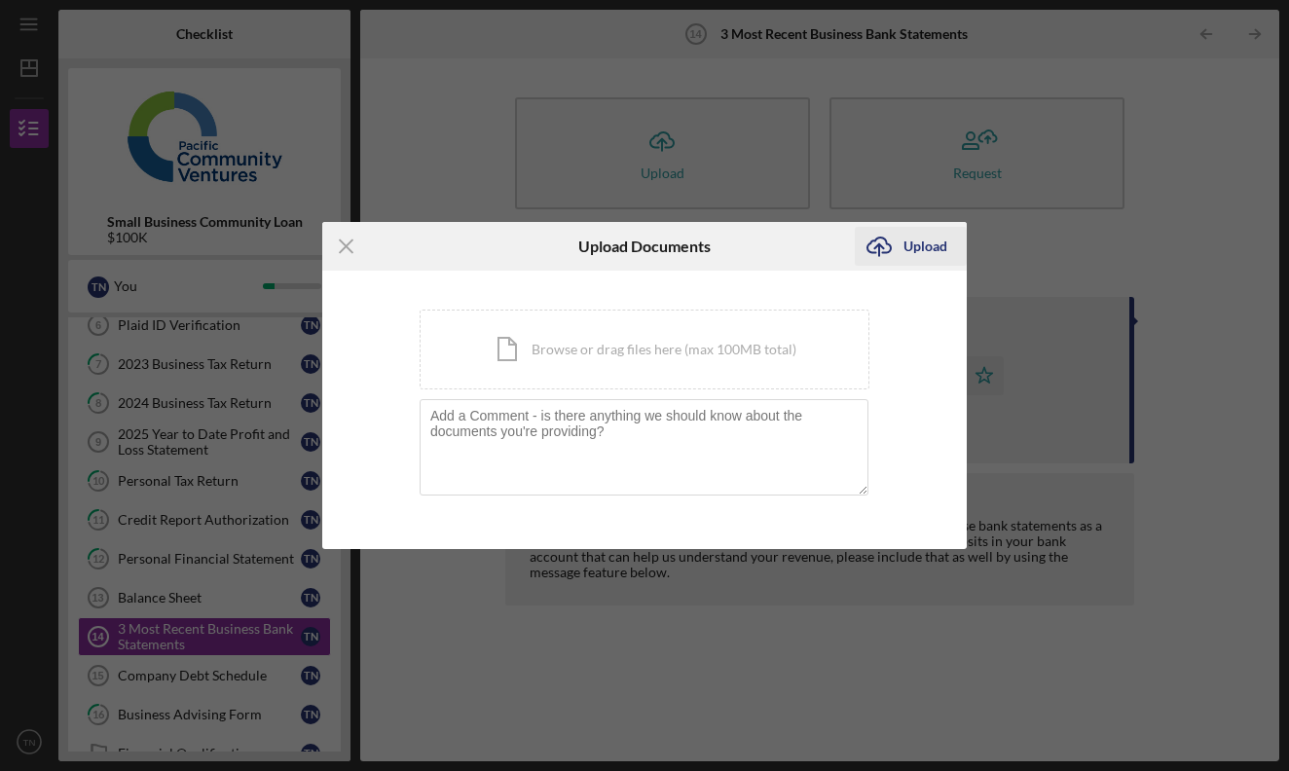
click at [914, 248] on div "Upload" at bounding box center [925, 246] width 44 height 39
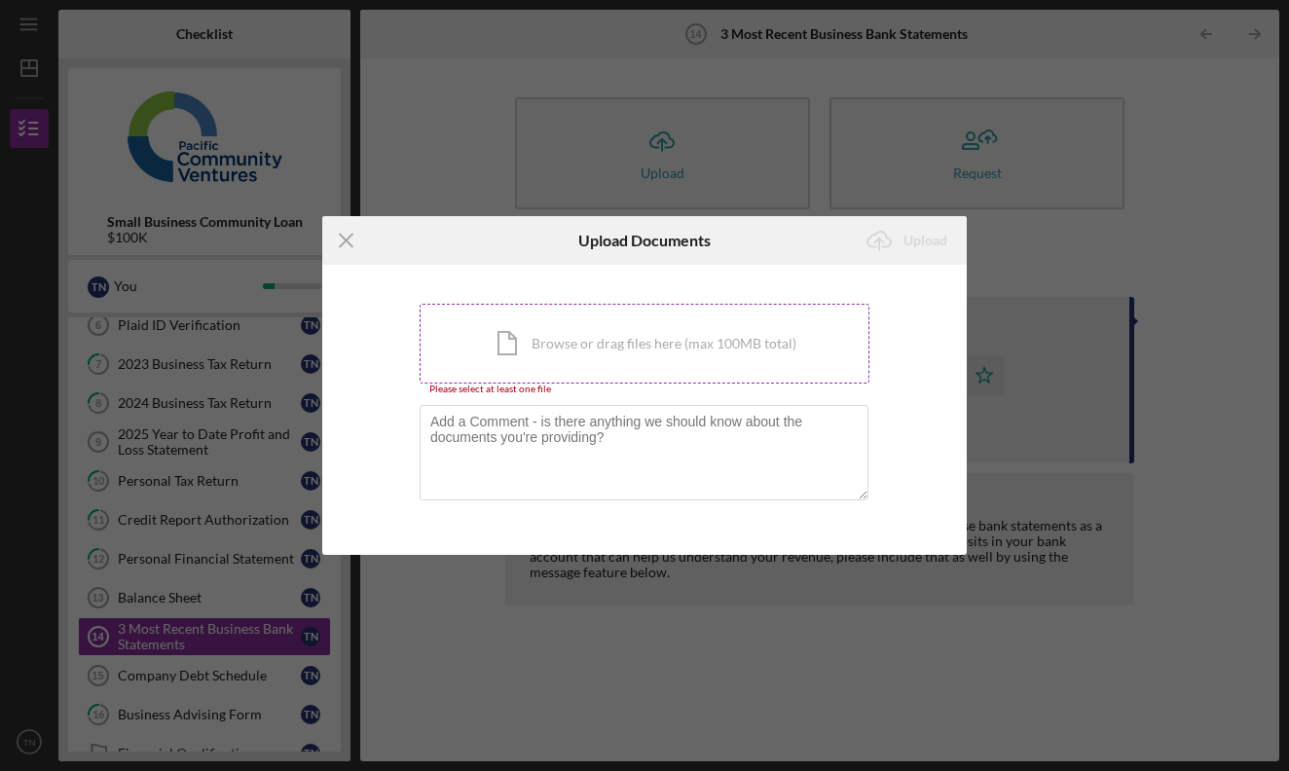
click at [562, 357] on div "Icon/Document Browse or drag files here (max 100MB total) Tap to choose files o…" at bounding box center [645, 344] width 450 height 80
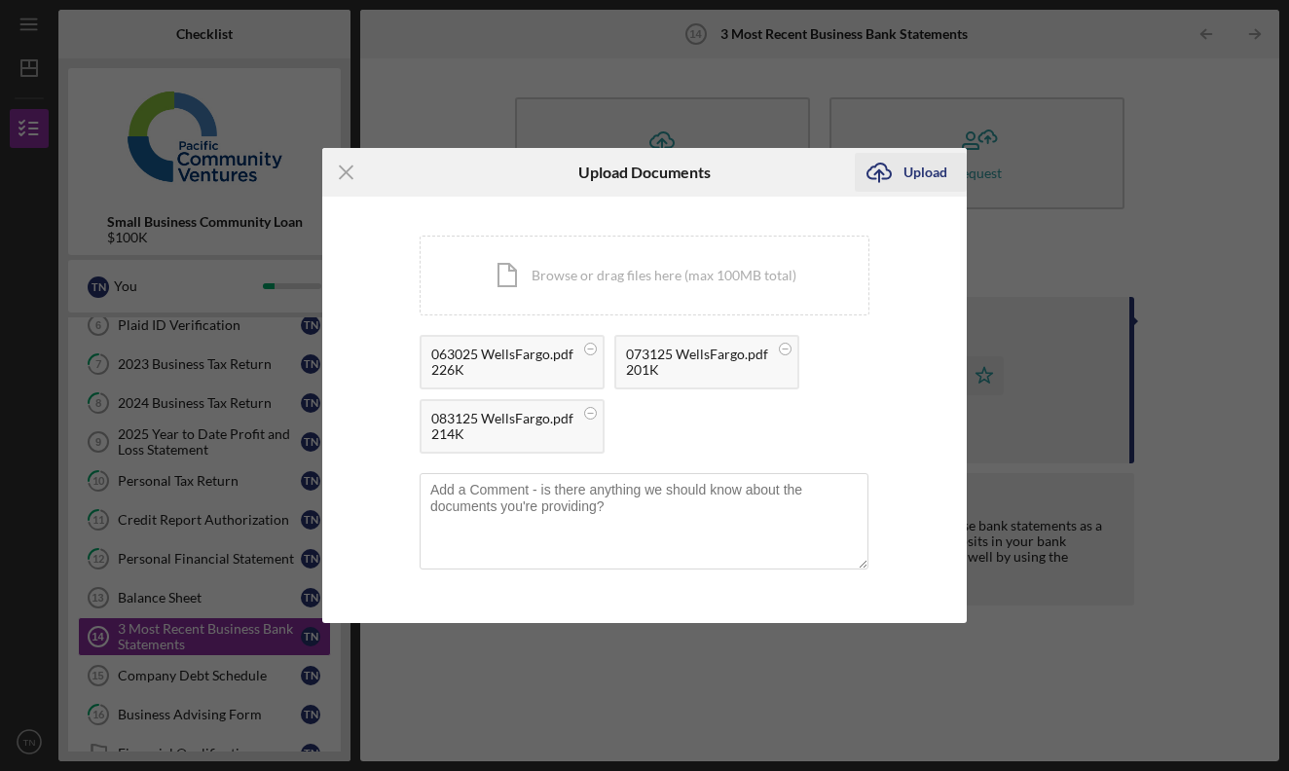
click at [922, 177] on div "Upload" at bounding box center [925, 172] width 44 height 39
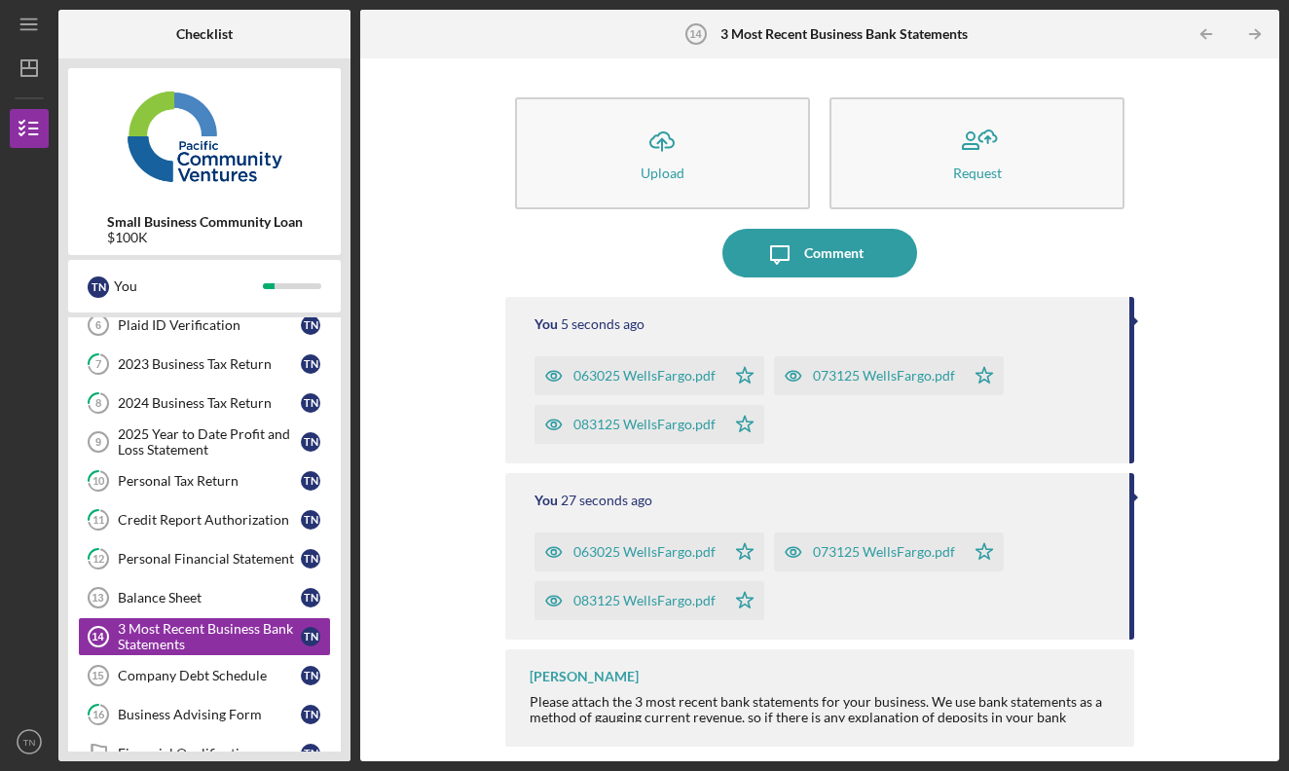
click at [417, 564] on div "Icon/Upload Upload Request Icon/Message Comment You 5 seconds ago 063025 WellsF…" at bounding box center [819, 409] width 899 height 683
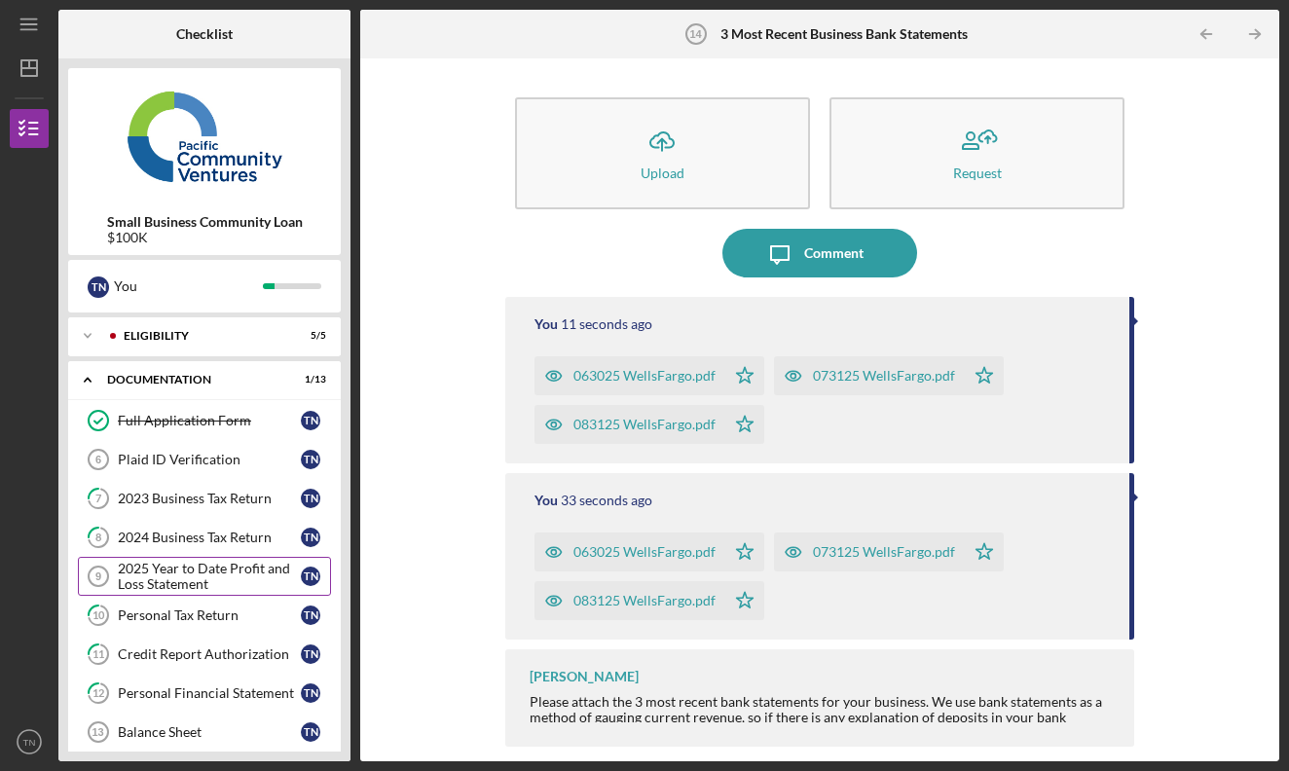
click at [196, 576] on div "2025 Year to Date Profit and Loss Statement" at bounding box center [209, 576] width 183 height 31
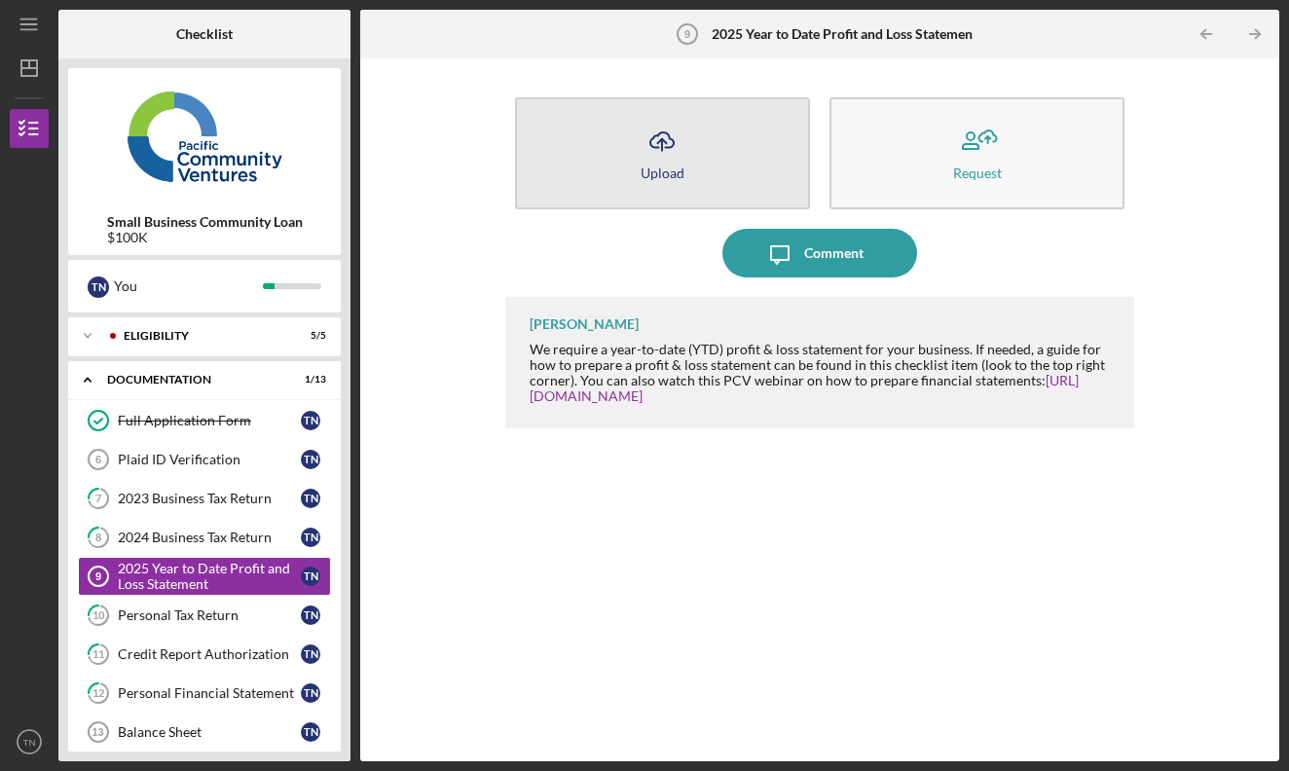
click at [720, 179] on button "Icon/Upload Upload" at bounding box center [662, 153] width 295 height 112
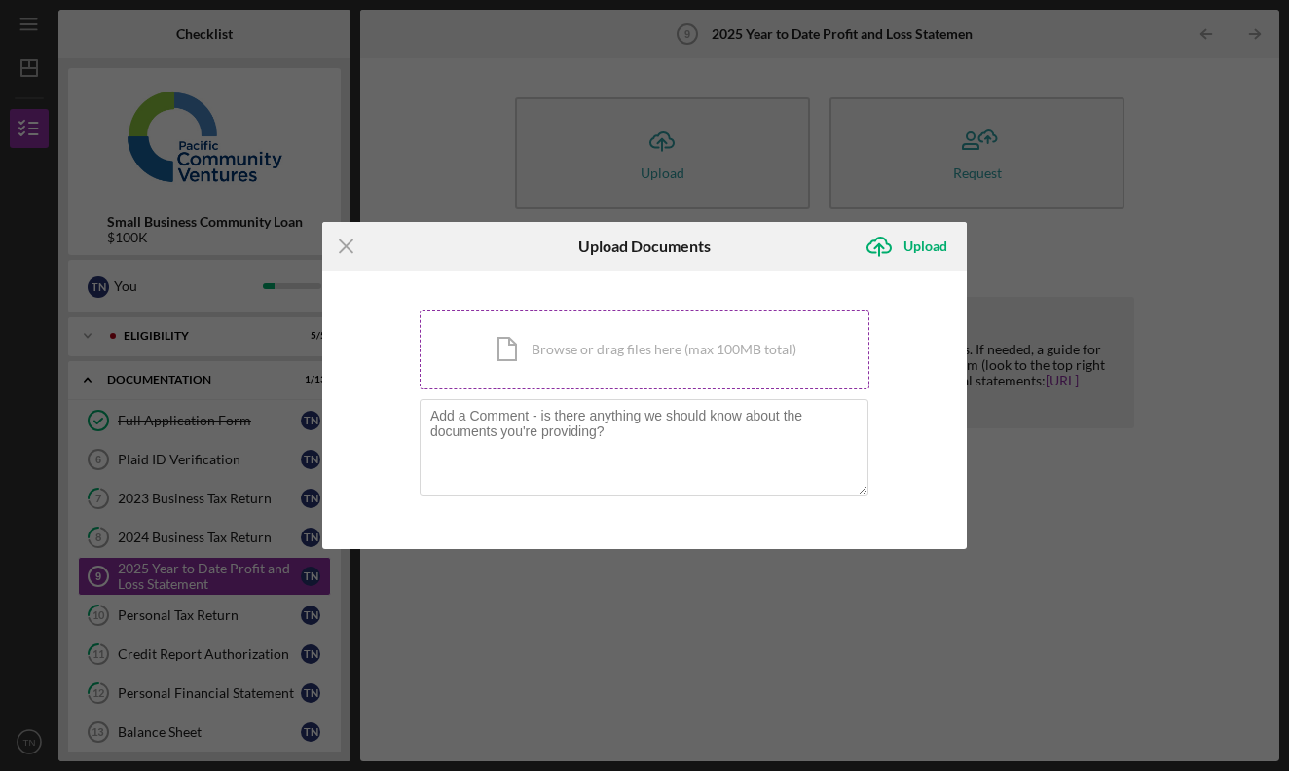
click at [733, 340] on div "Icon/Document Browse or drag files here (max 100MB total) Tap to choose files o…" at bounding box center [645, 350] width 450 height 80
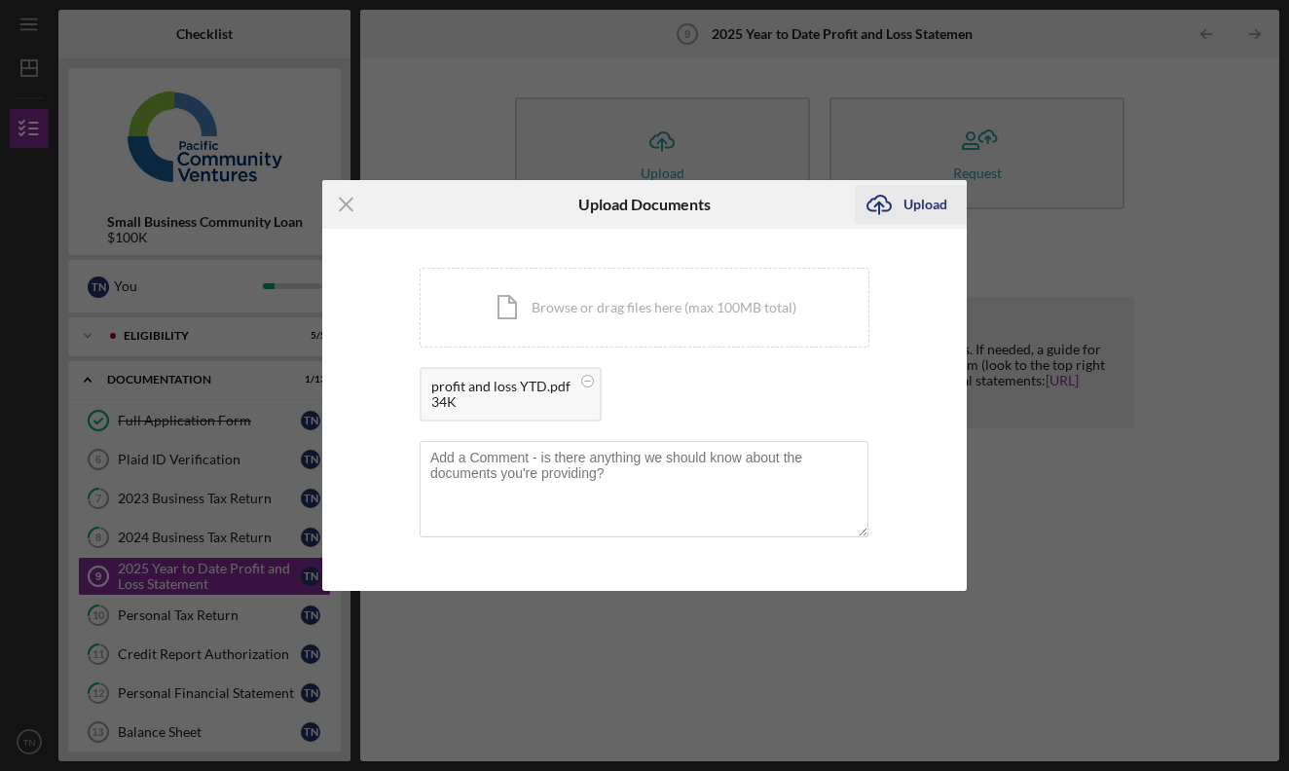
click at [919, 206] on div "Upload" at bounding box center [925, 204] width 44 height 39
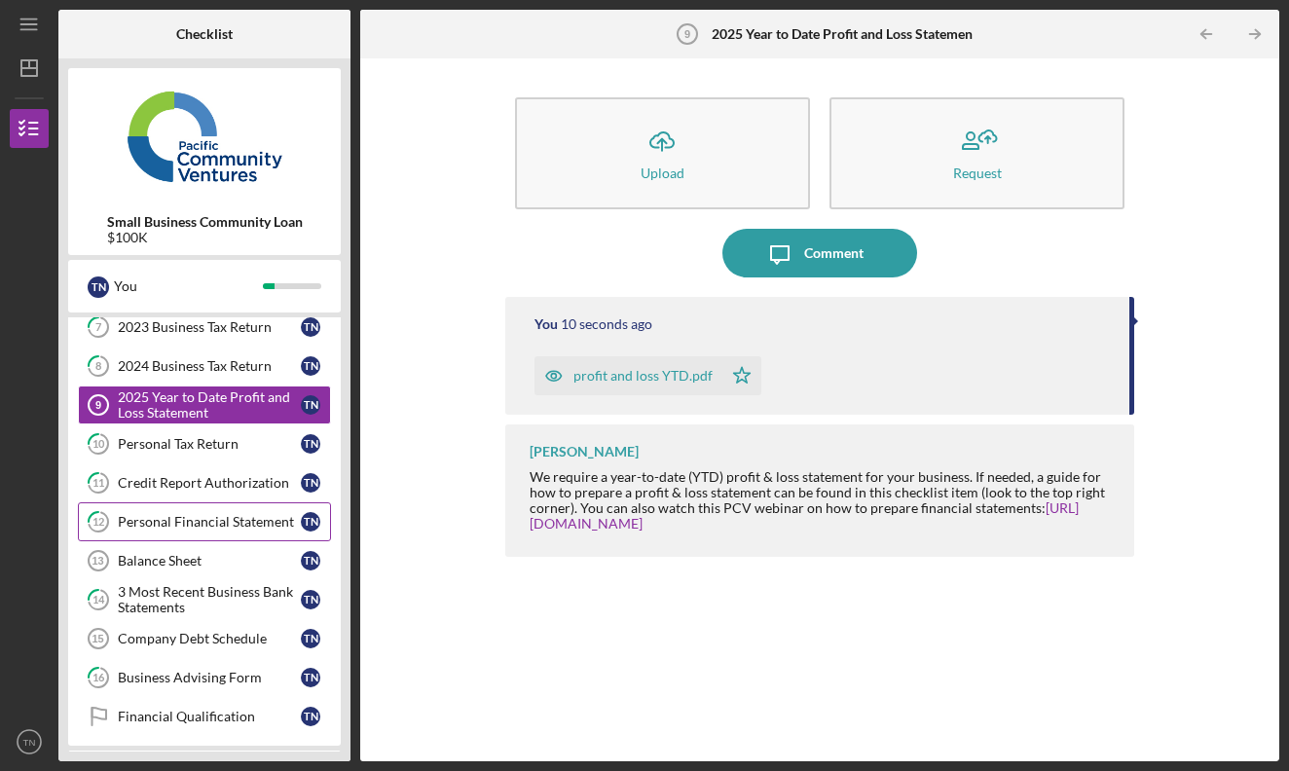
scroll to position [182, 0]
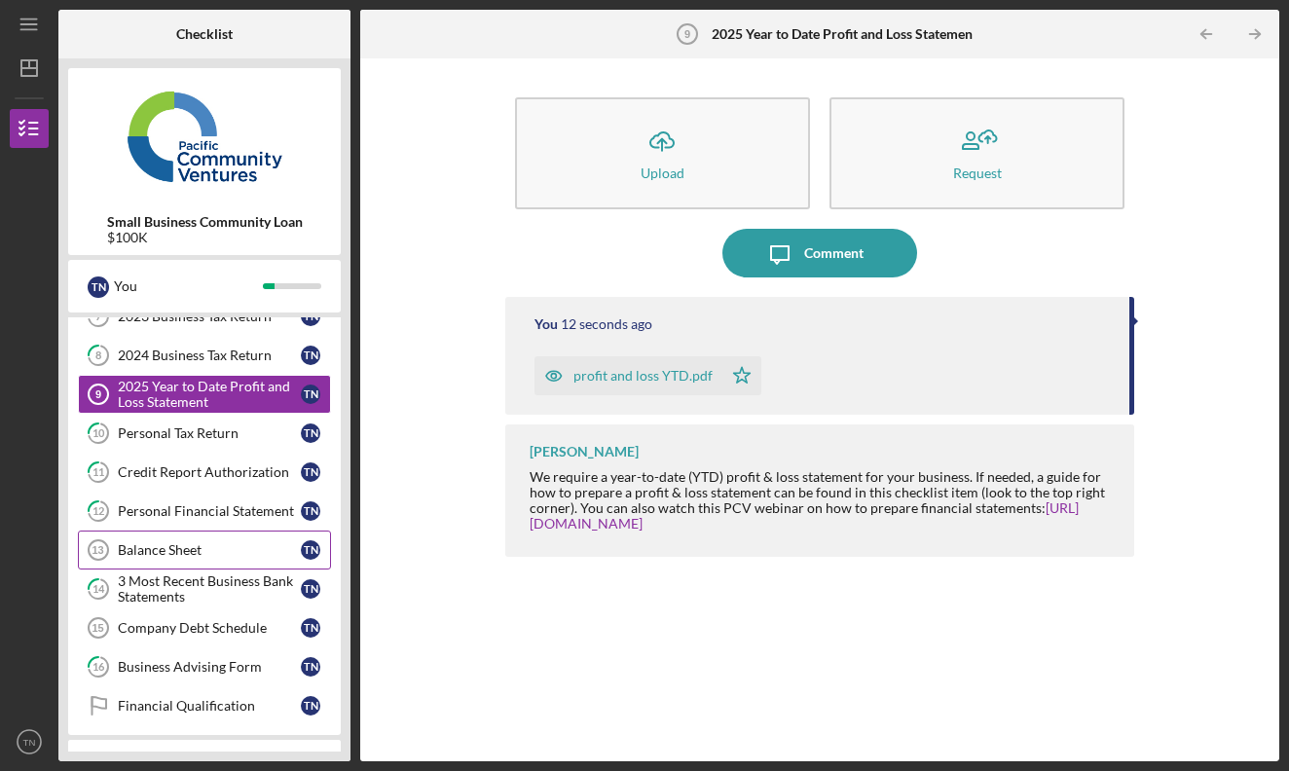
click at [200, 554] on div "Balance Sheet" at bounding box center [209, 550] width 183 height 16
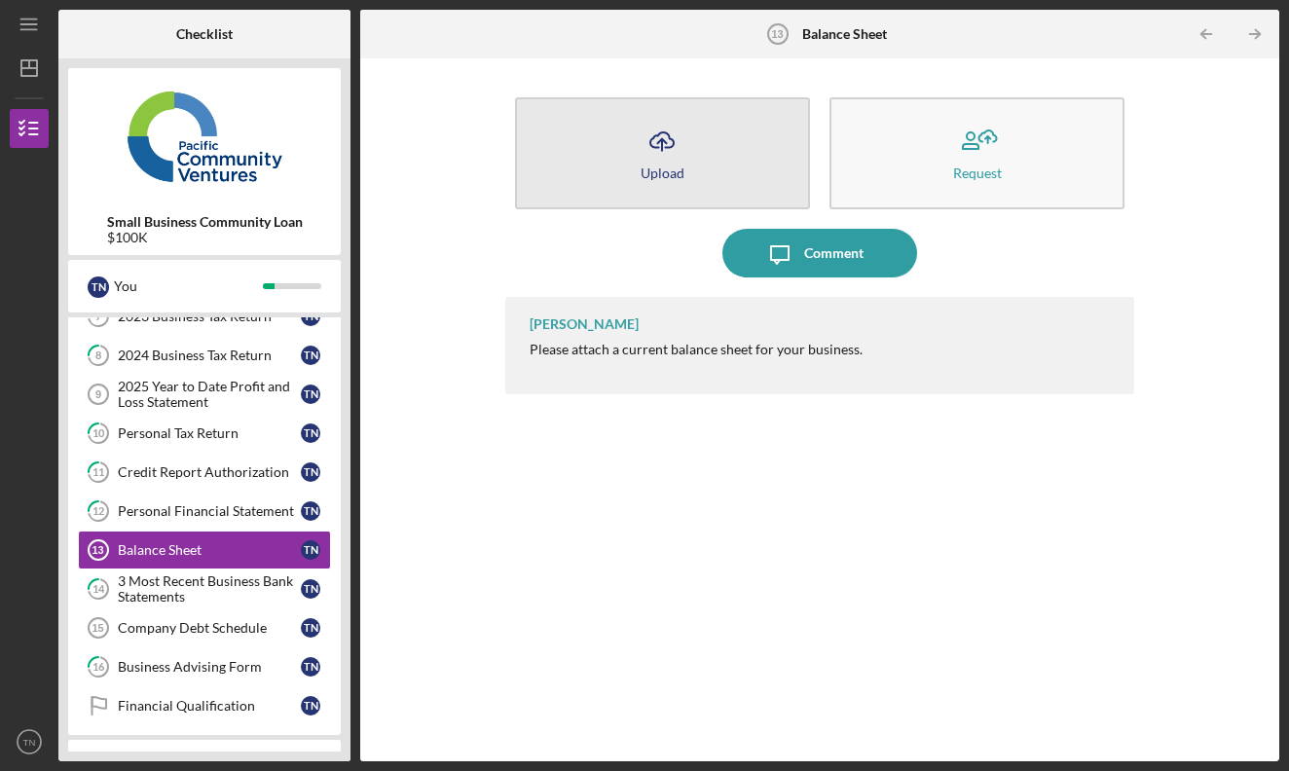
click at [735, 179] on button "Icon/Upload Upload" at bounding box center [662, 153] width 295 height 112
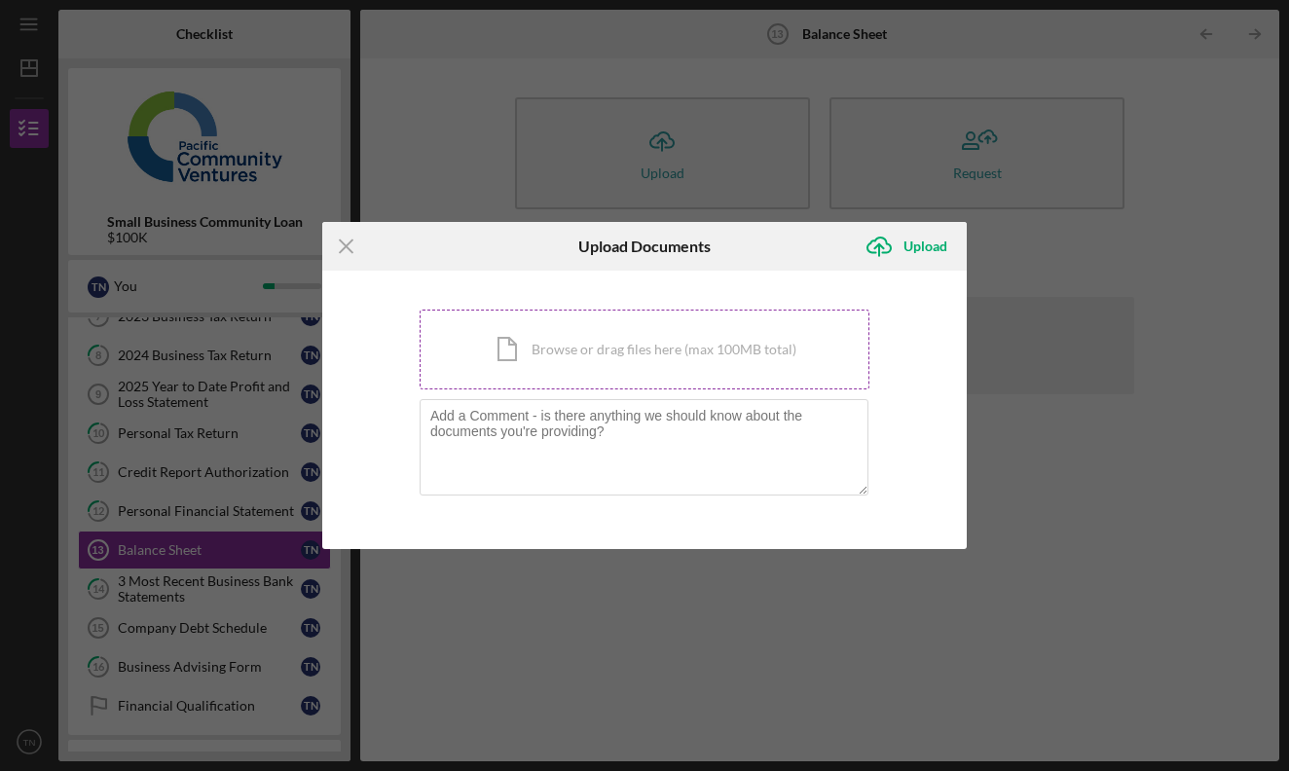
click at [693, 374] on div "Icon/Document Browse or drag files here (max 100MB total) Tap to choose files o…" at bounding box center [645, 350] width 450 height 80
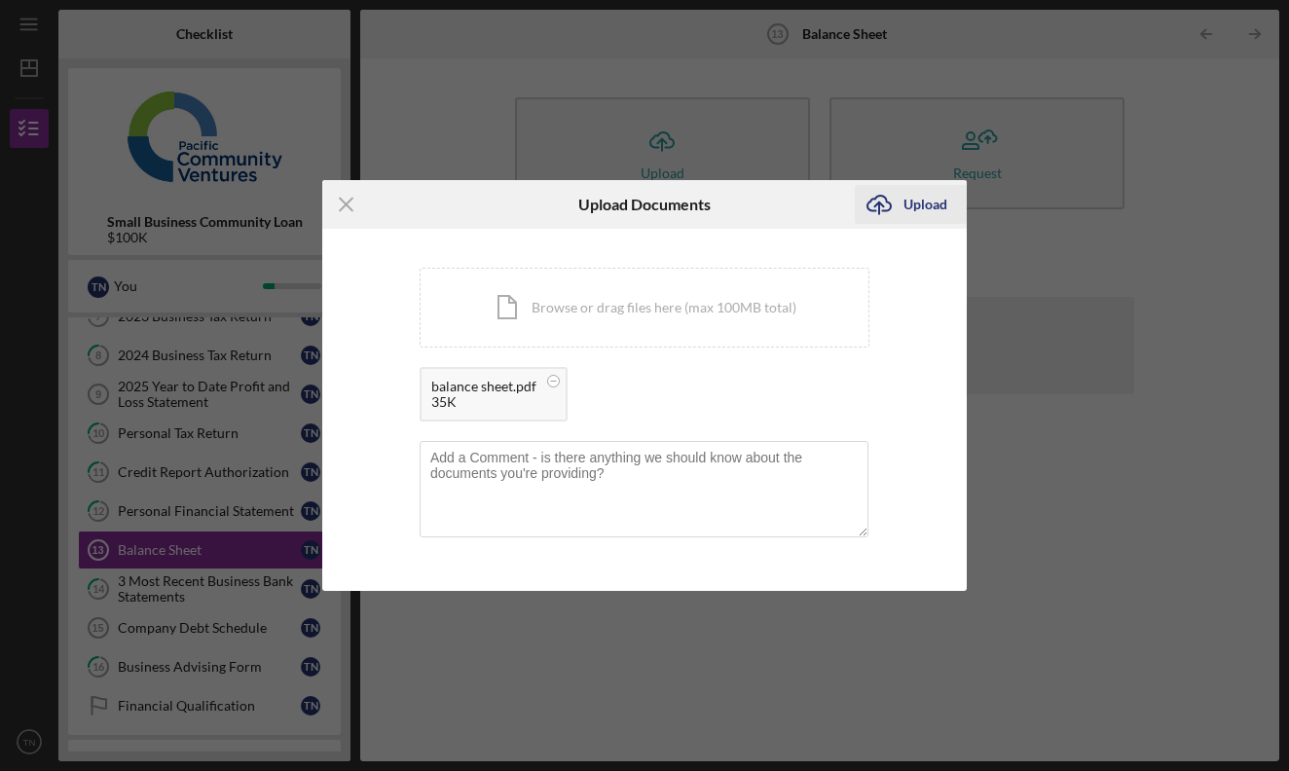
click at [941, 216] on div "Upload" at bounding box center [925, 204] width 44 height 39
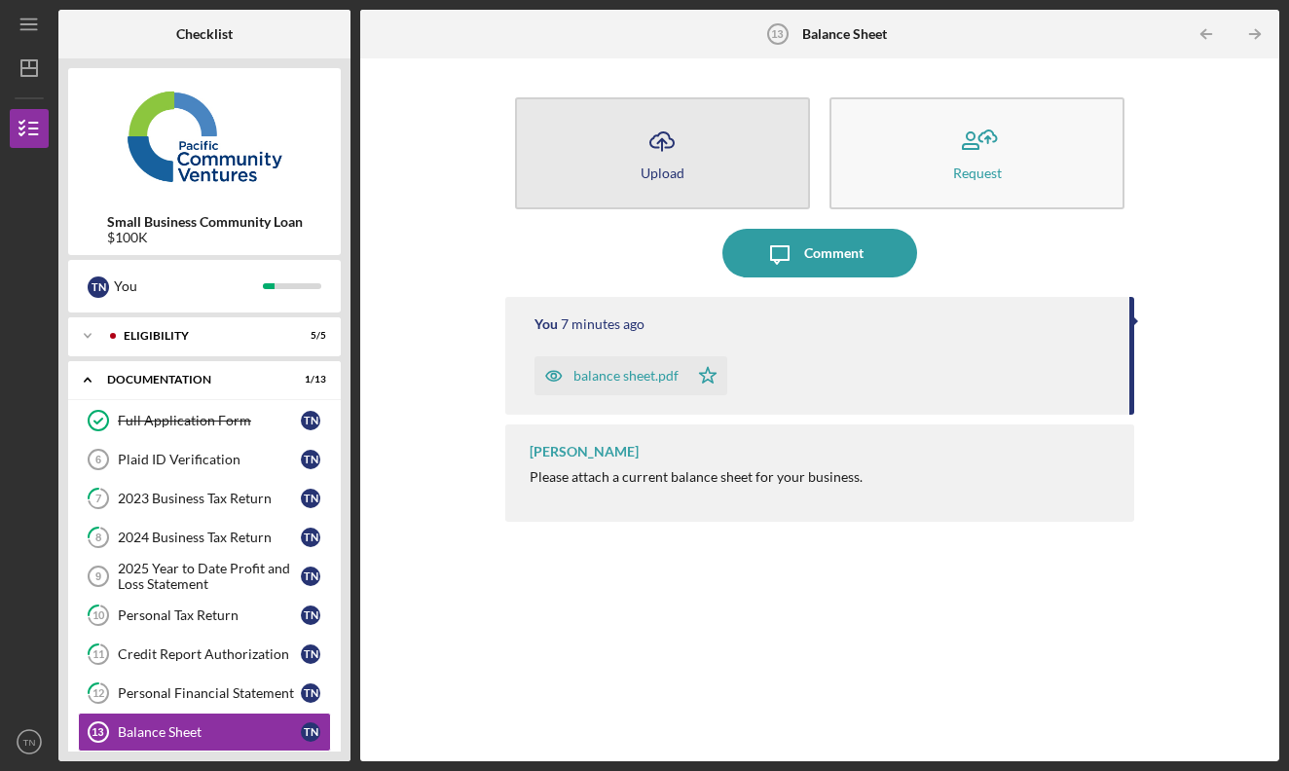
click at [744, 163] on button "Icon/Upload Upload" at bounding box center [662, 153] width 295 height 112
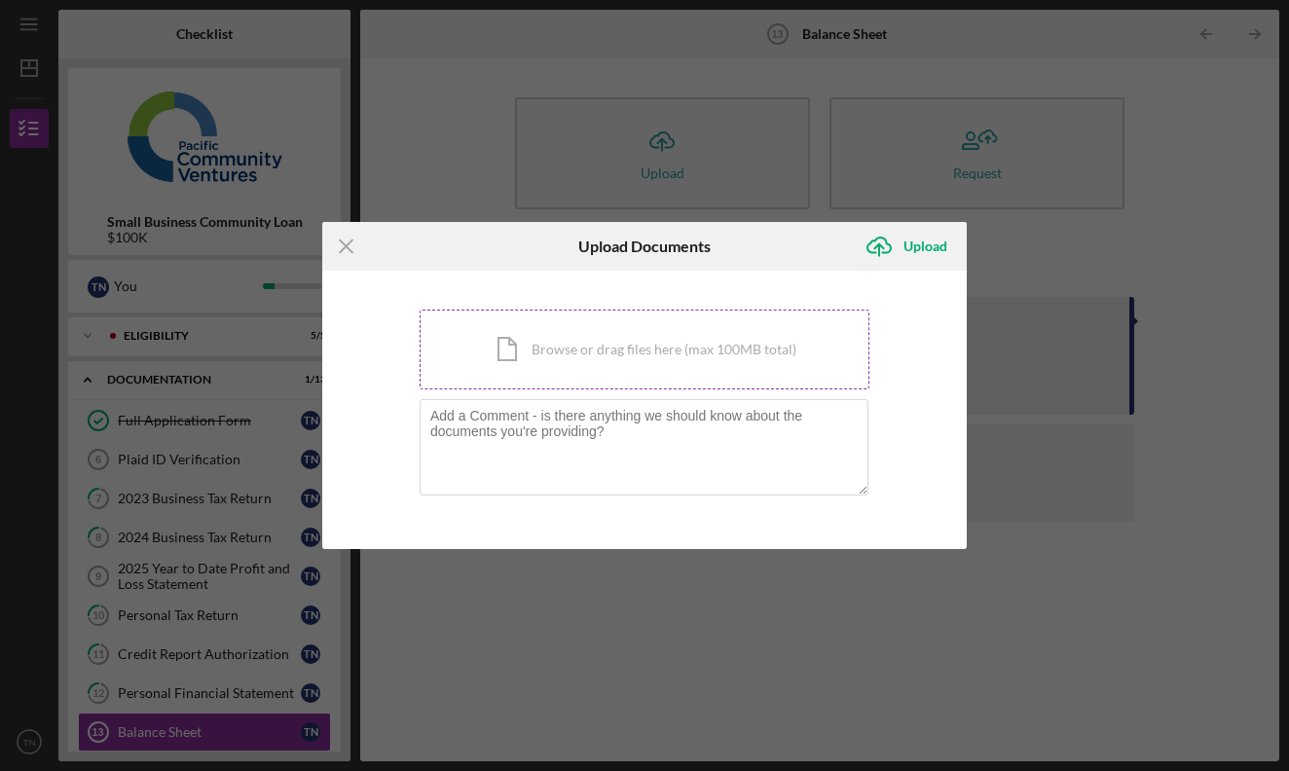
click at [731, 338] on div "Icon/Document Browse or drag files here (max 100MB total) Tap to choose files o…" at bounding box center [645, 350] width 450 height 80
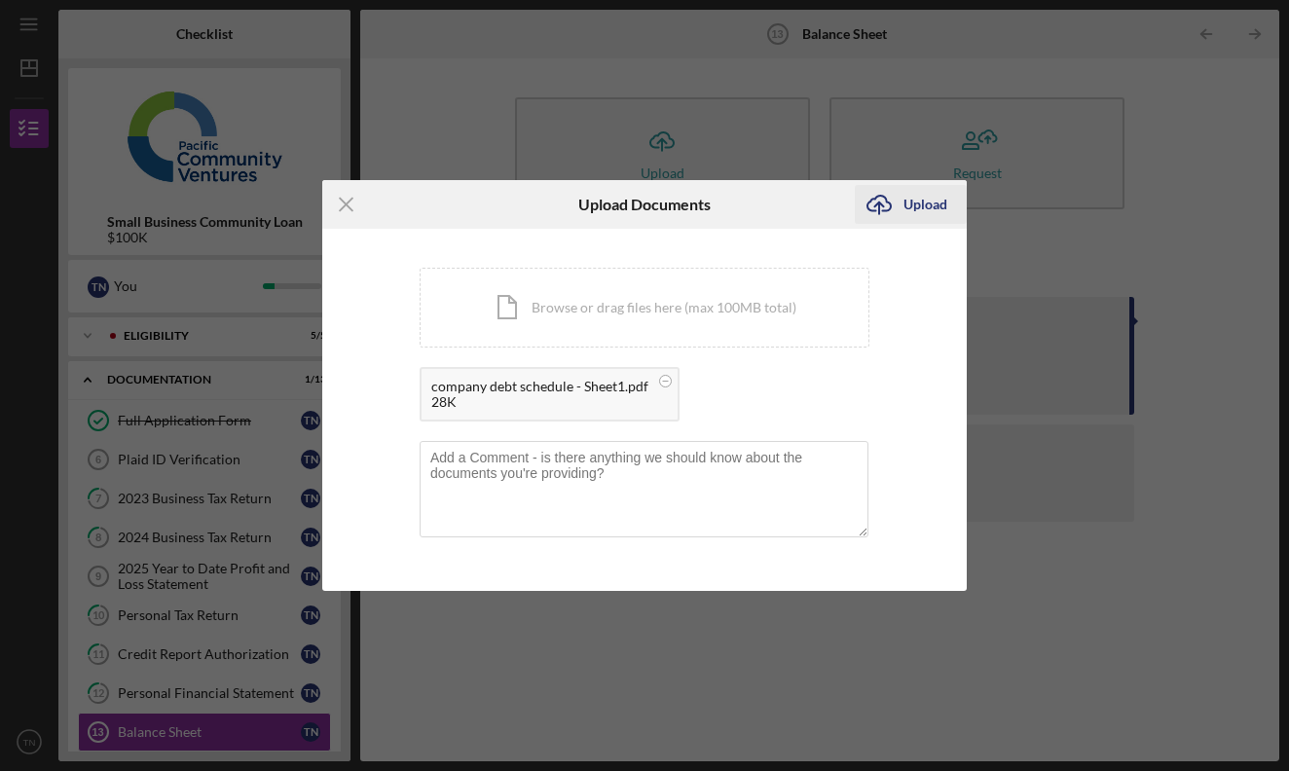
click at [926, 195] on div "Upload" at bounding box center [925, 204] width 44 height 39
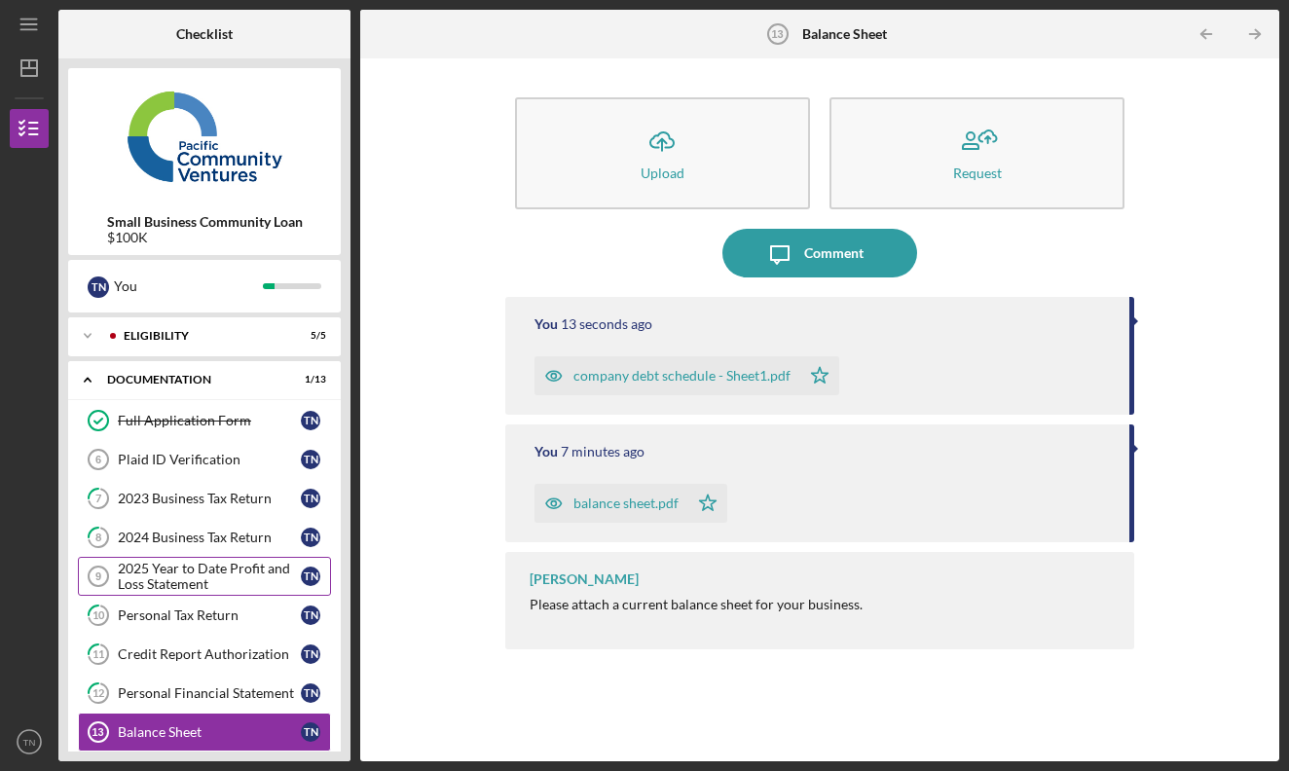
click at [265, 588] on div "2025 Year to Date Profit and Loss Statement" at bounding box center [209, 576] width 183 height 31
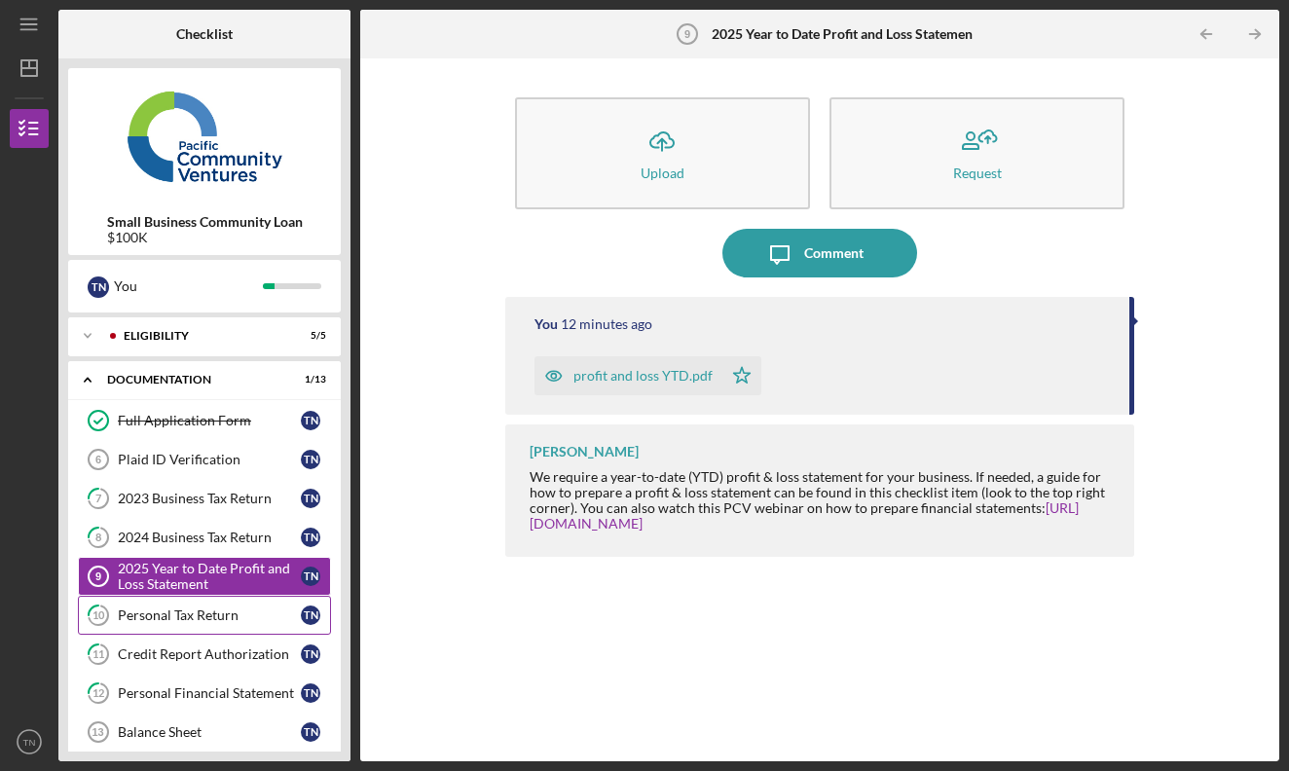
click at [244, 616] on div "Personal Tax Return" at bounding box center [209, 615] width 183 height 16
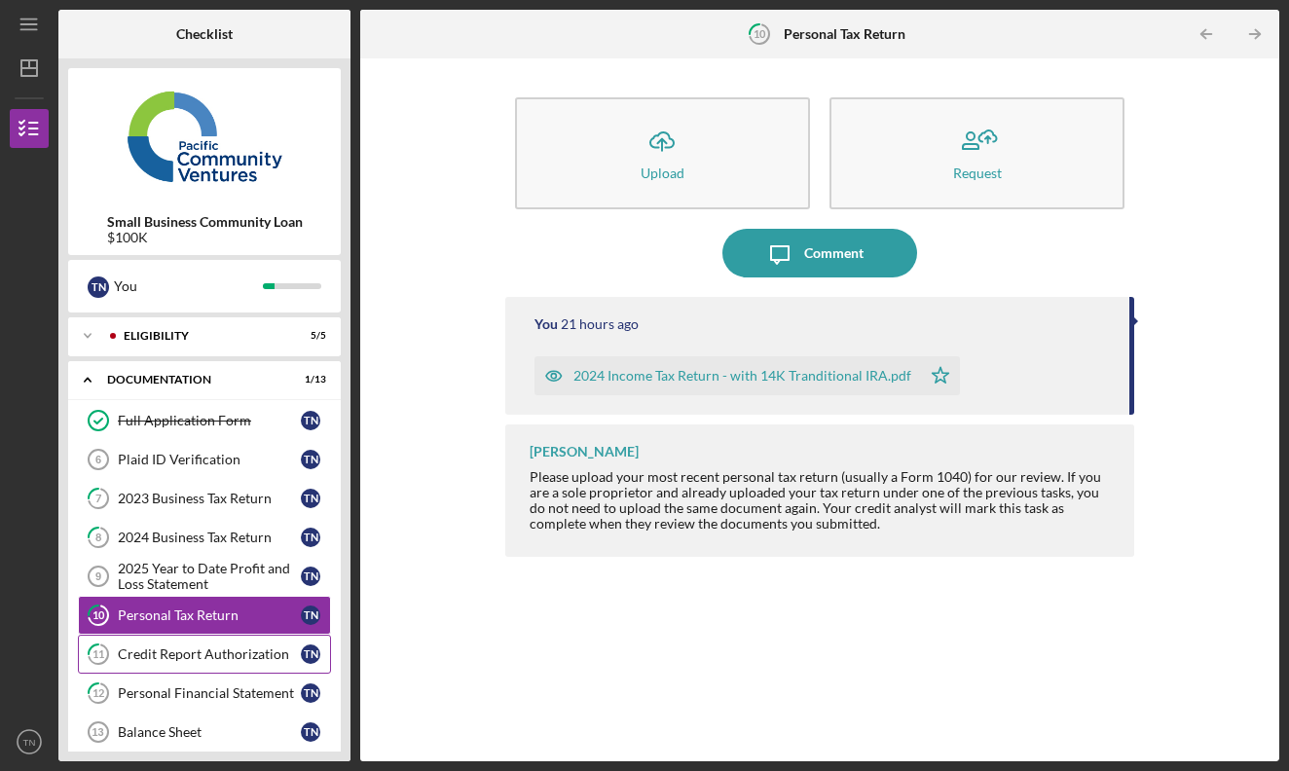
click at [229, 654] on div "Credit Report Authorization" at bounding box center [209, 654] width 183 height 16
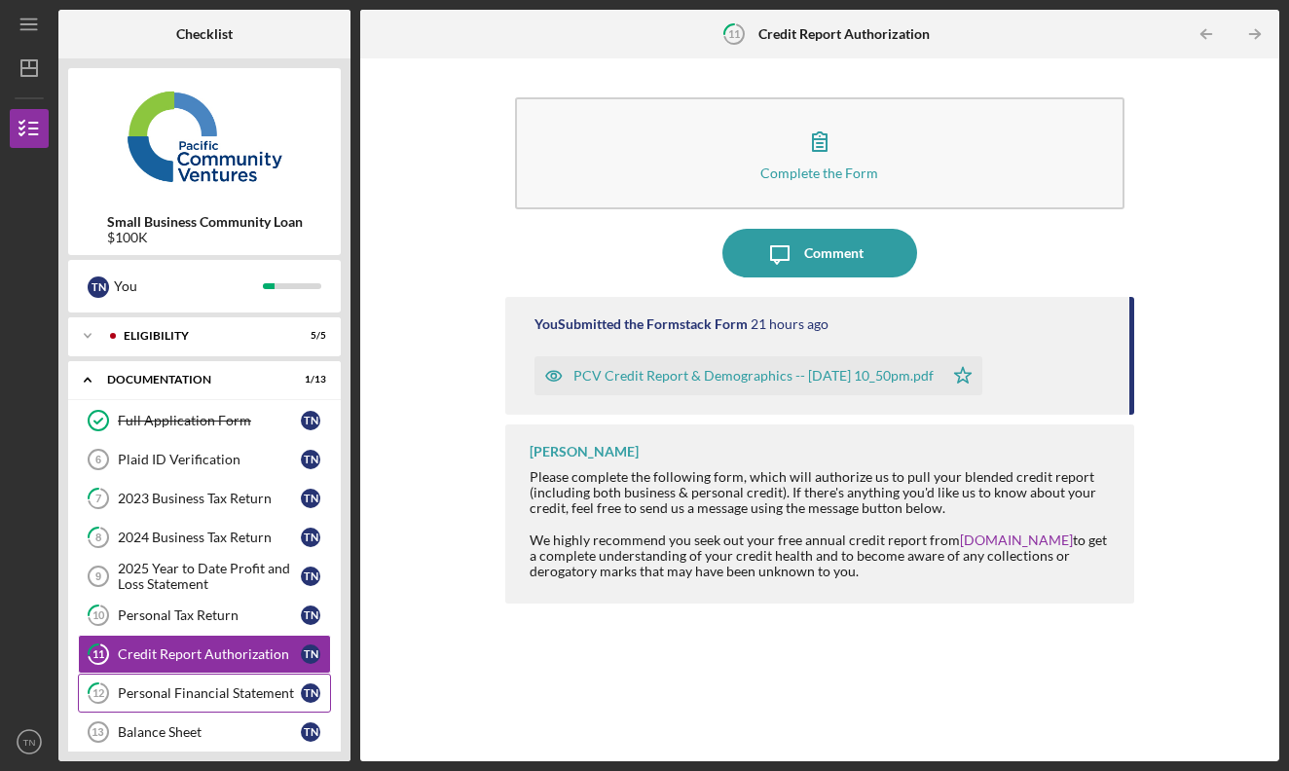
click at [228, 685] on div "Personal Financial Statement" at bounding box center [209, 693] width 183 height 16
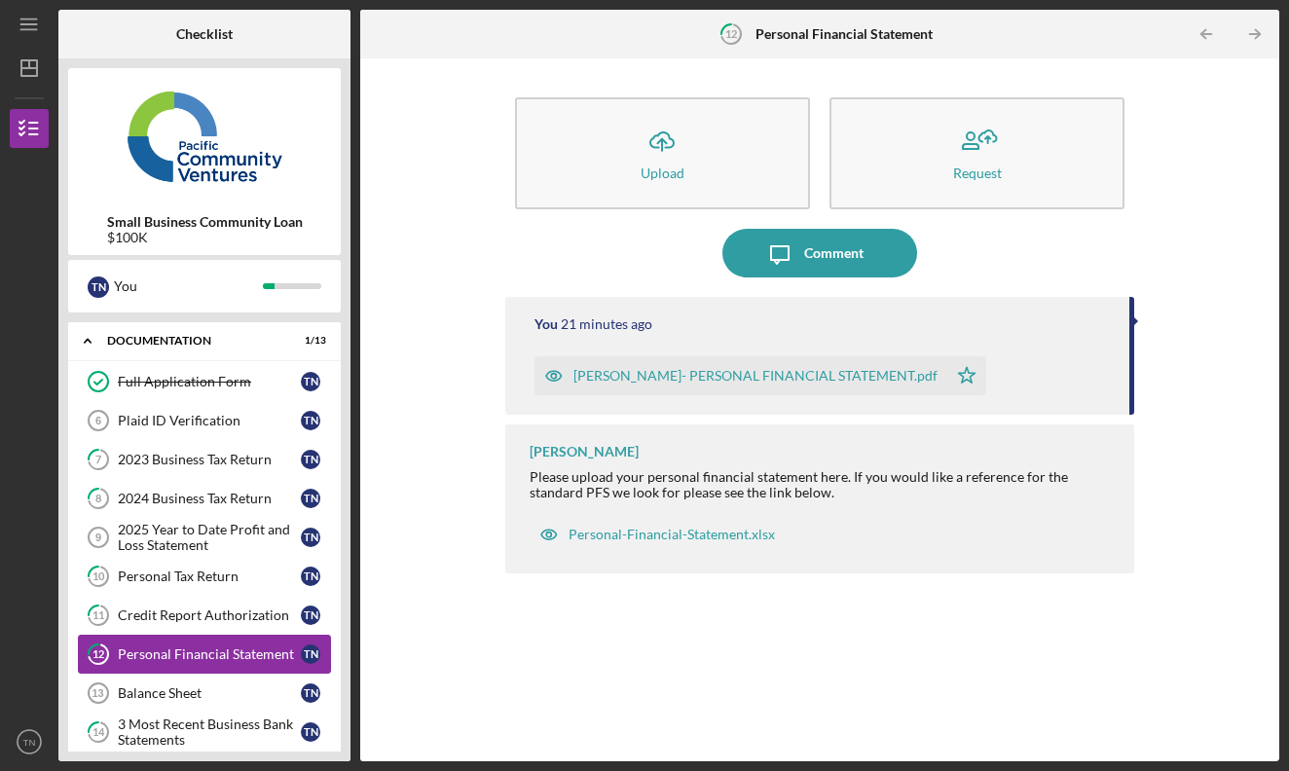
scroll to position [43, 0]
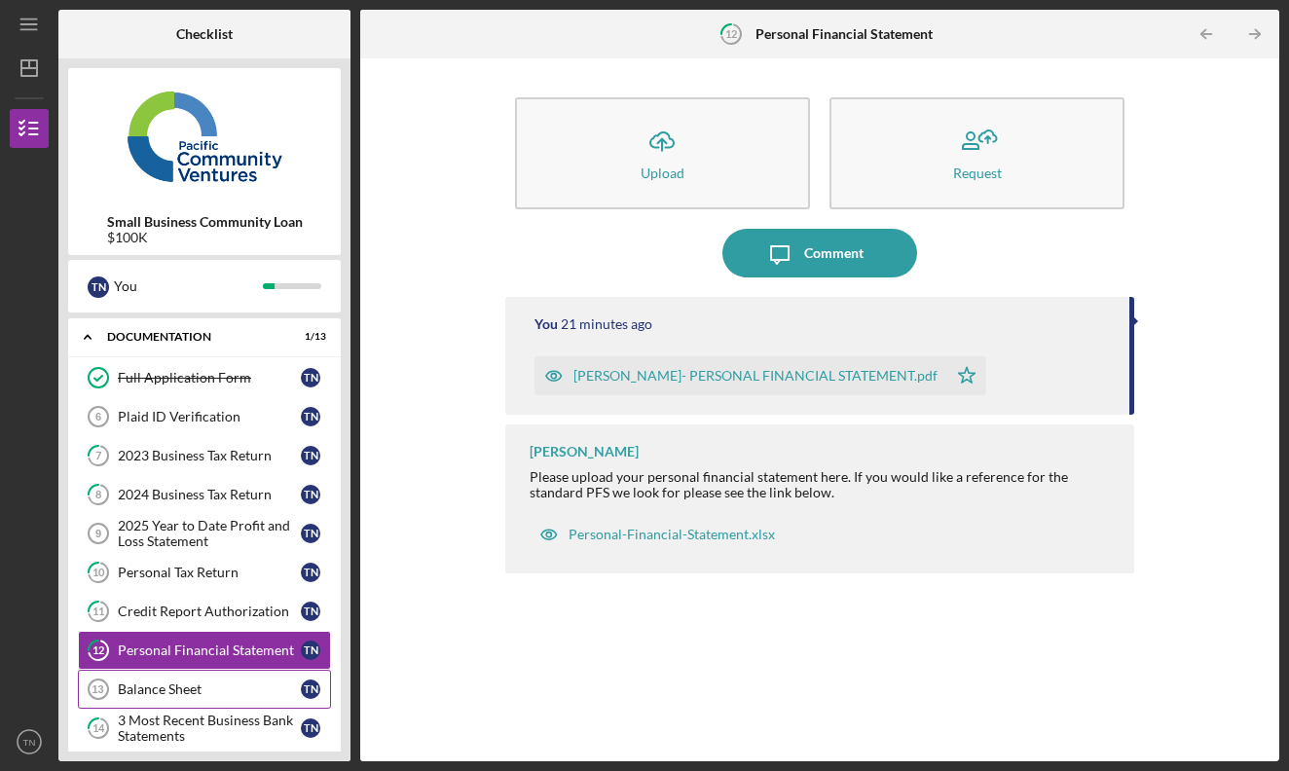
click at [220, 693] on div "Balance Sheet" at bounding box center [209, 689] width 183 height 16
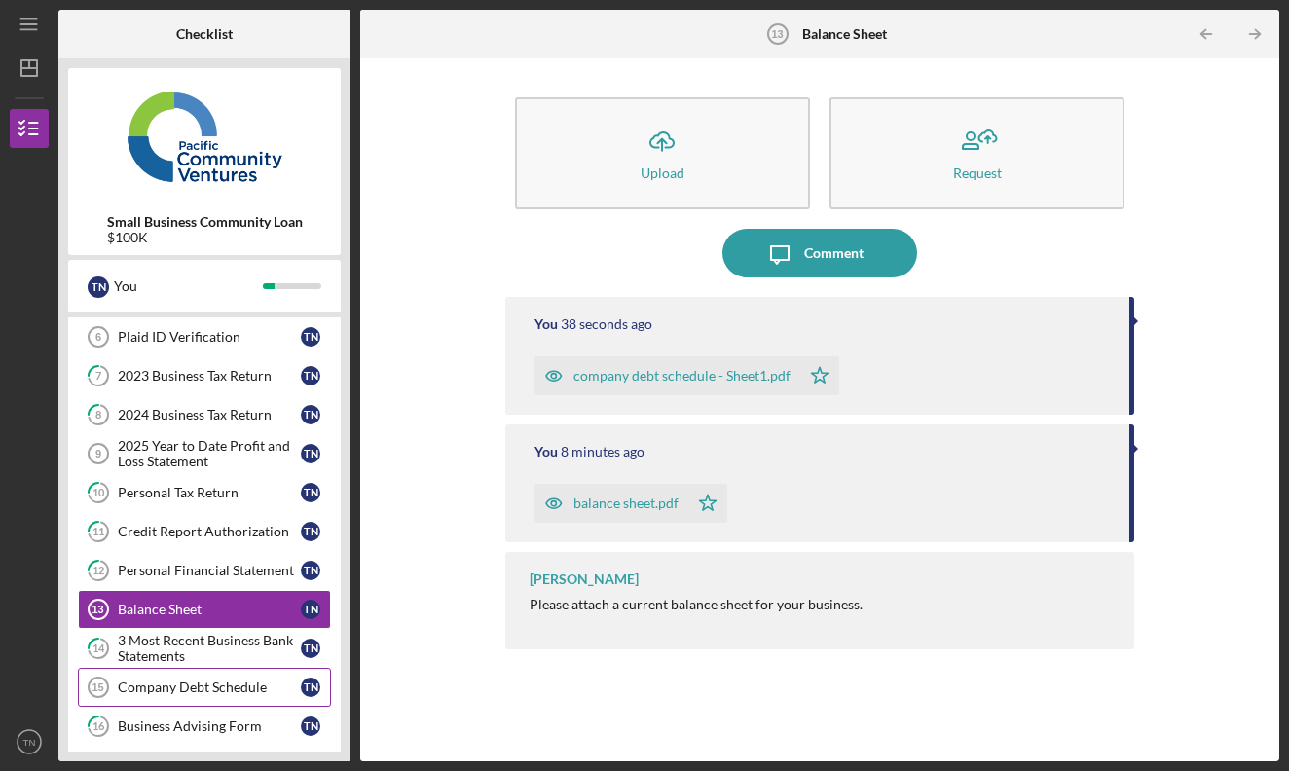
scroll to position [121, 0]
click at [247, 680] on link "Company Debt Schedule 15 Company Debt Schedule T N" at bounding box center [204, 689] width 253 height 39
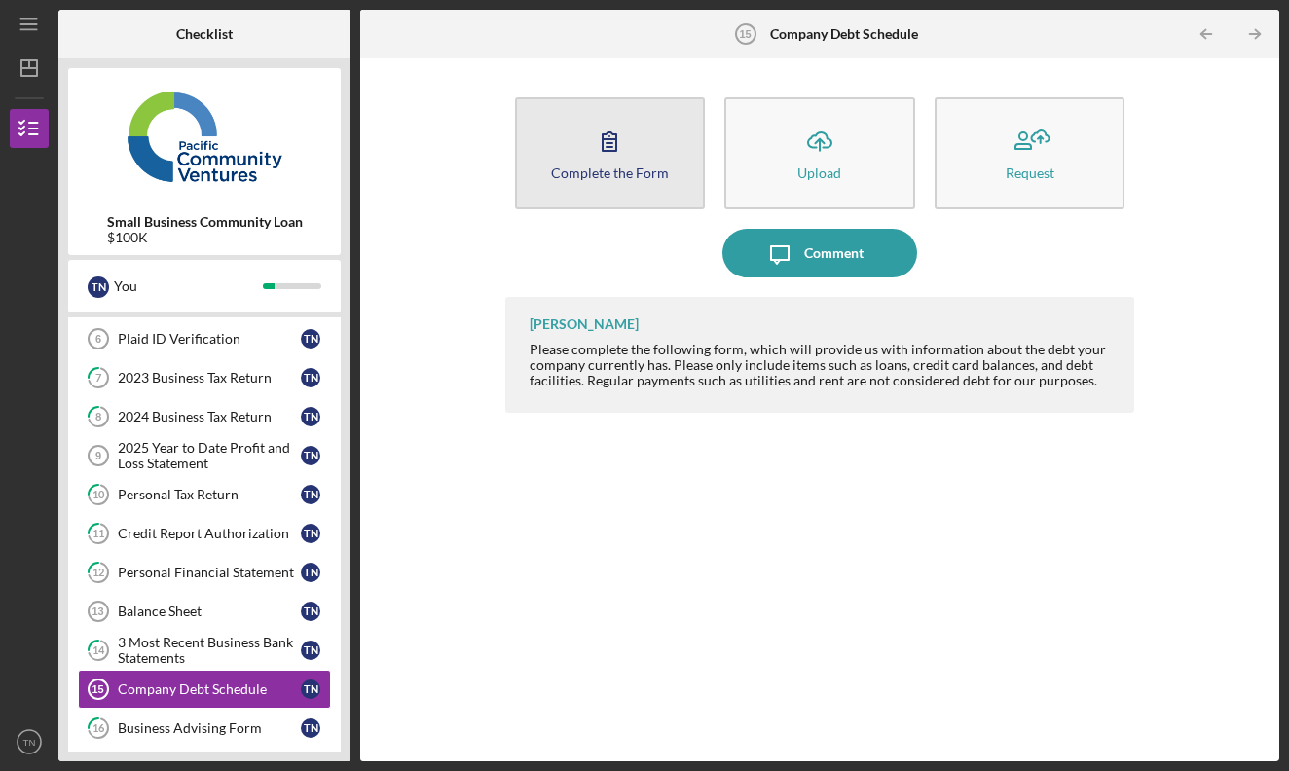
click at [616, 165] on div "Complete the Form" at bounding box center [610, 172] width 118 height 15
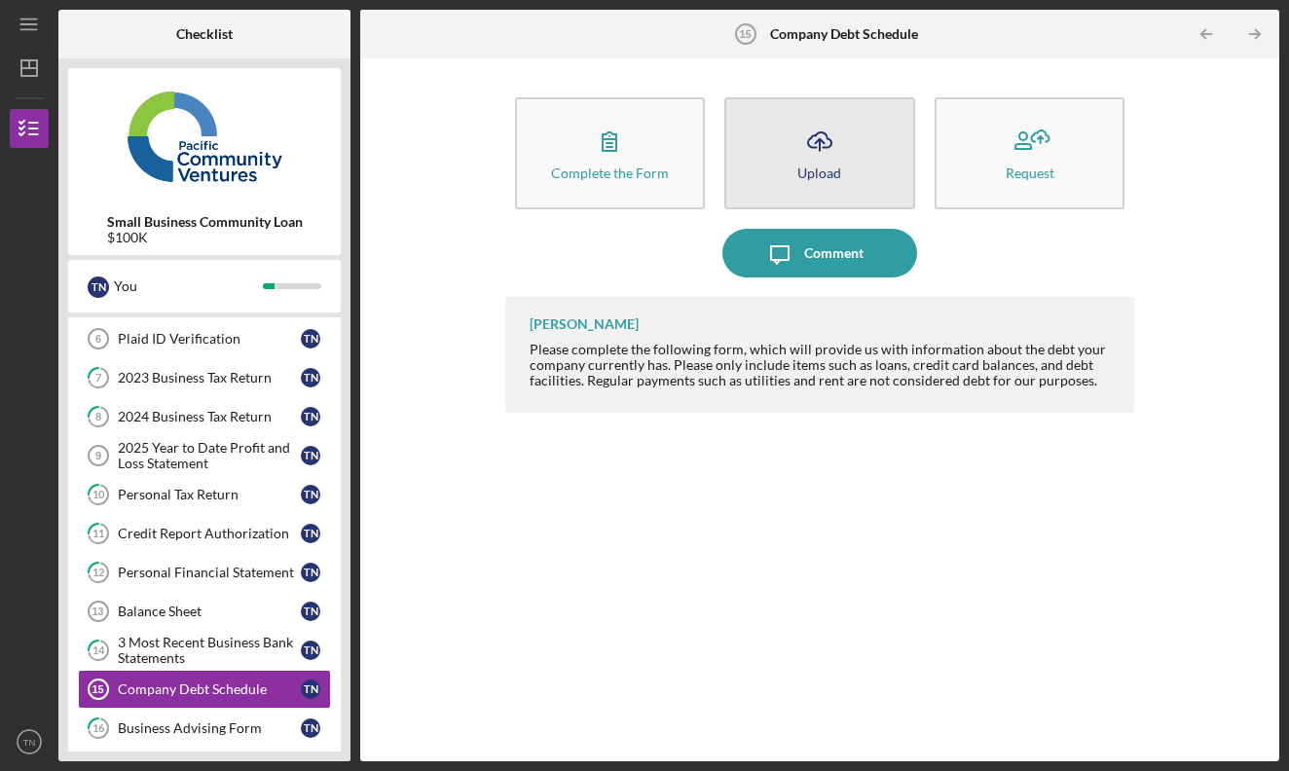
click at [828, 158] on icon "Icon/Upload" at bounding box center [819, 141] width 49 height 49
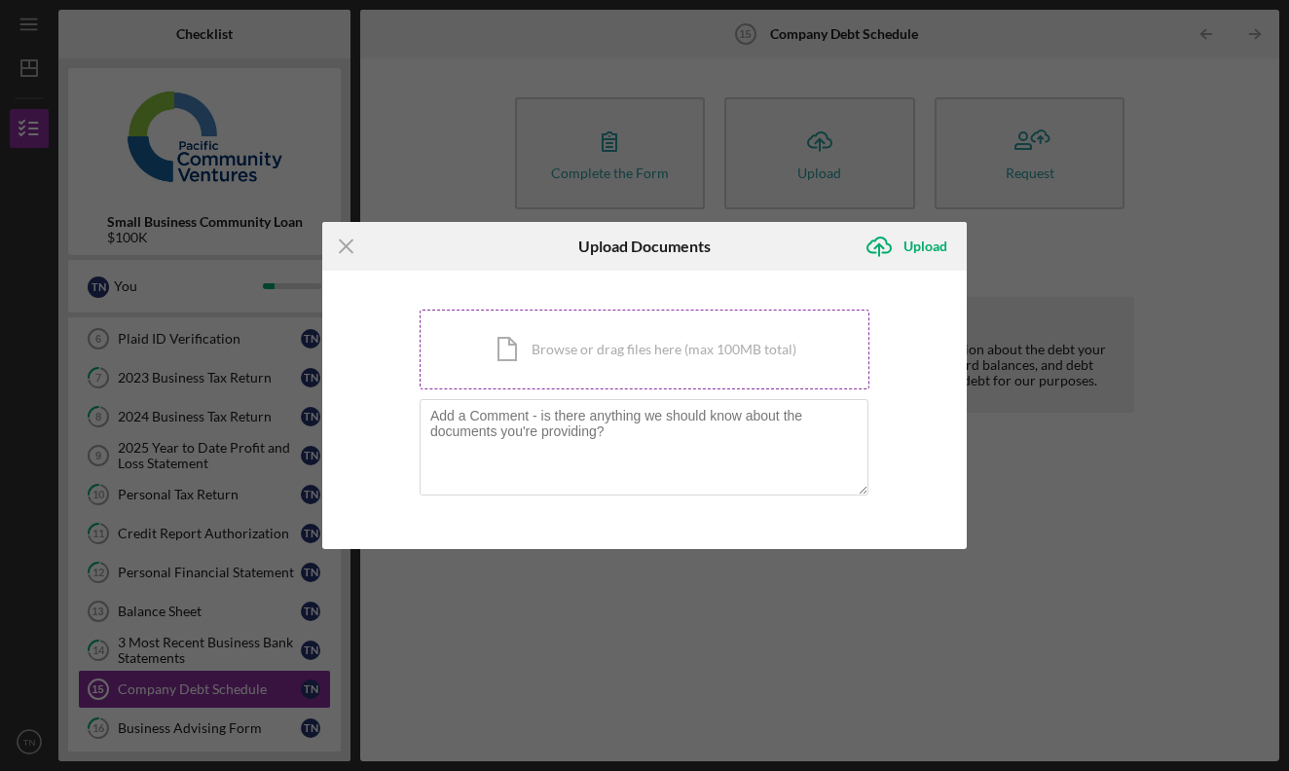
click at [706, 364] on div "Icon/Document Browse or drag files here (max 100MB total) Tap to choose files o…" at bounding box center [645, 350] width 450 height 80
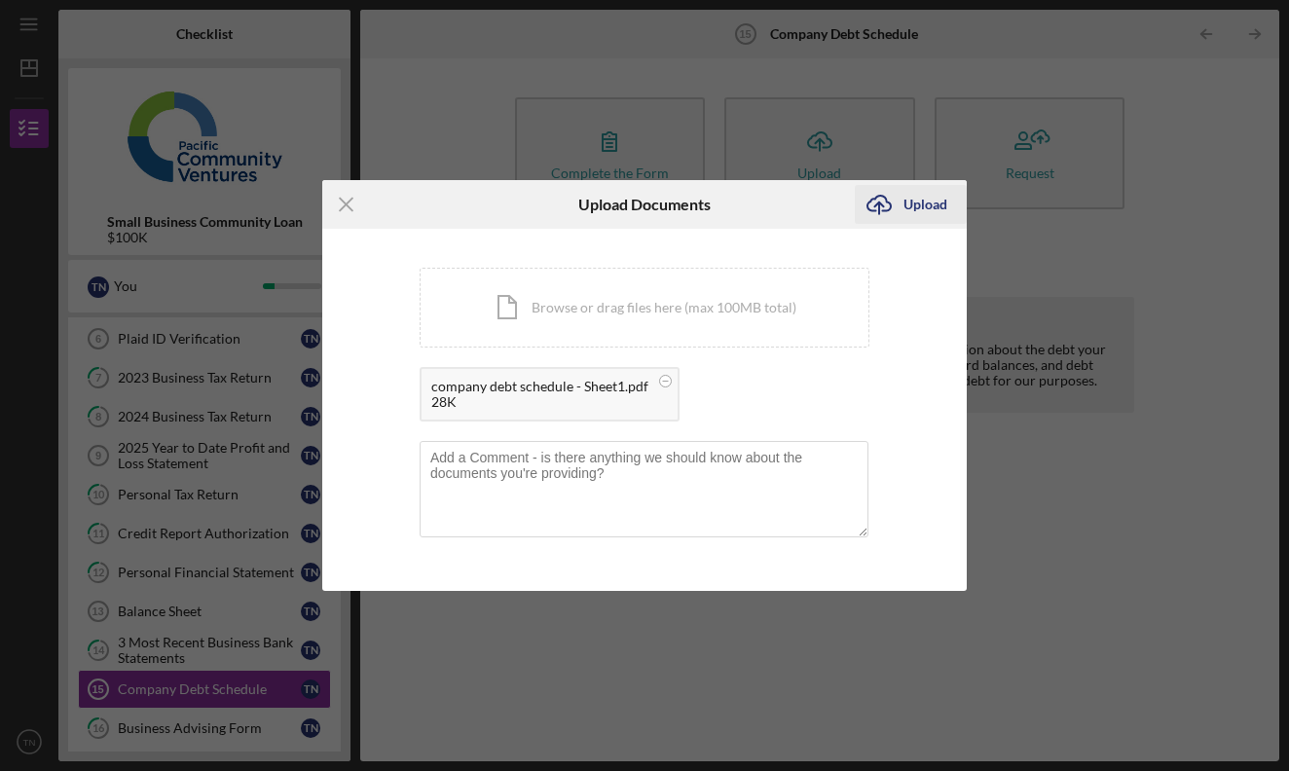
click at [921, 194] on div "Upload" at bounding box center [925, 204] width 44 height 39
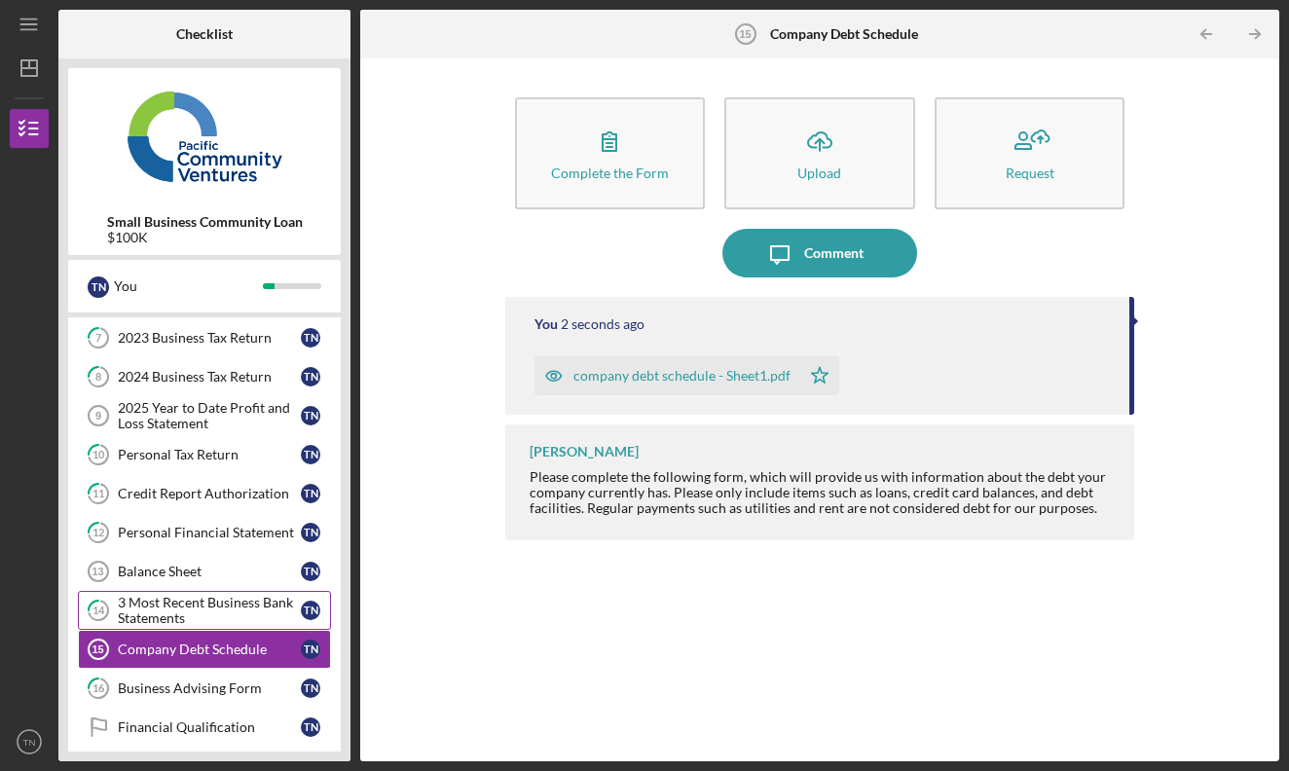
scroll to position [163, 0]
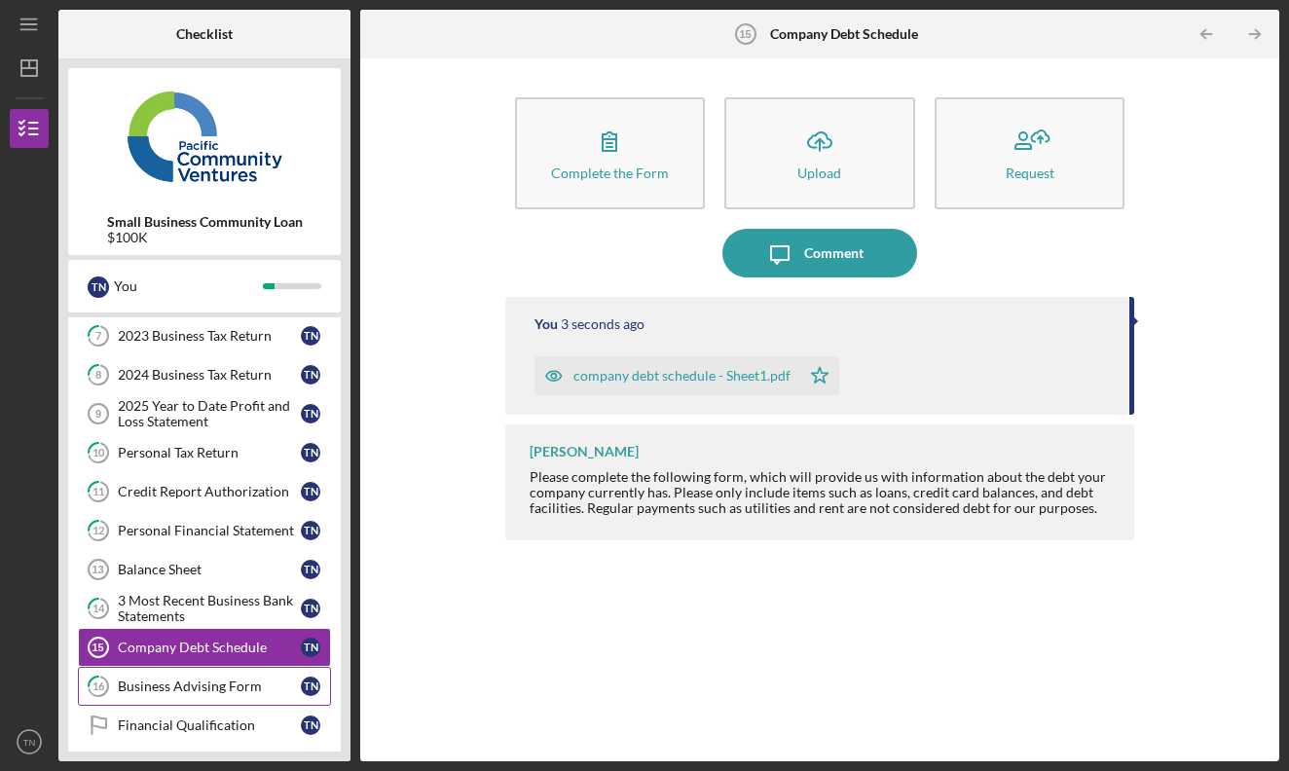
click at [187, 689] on div "Business Advising Form" at bounding box center [209, 686] width 183 height 16
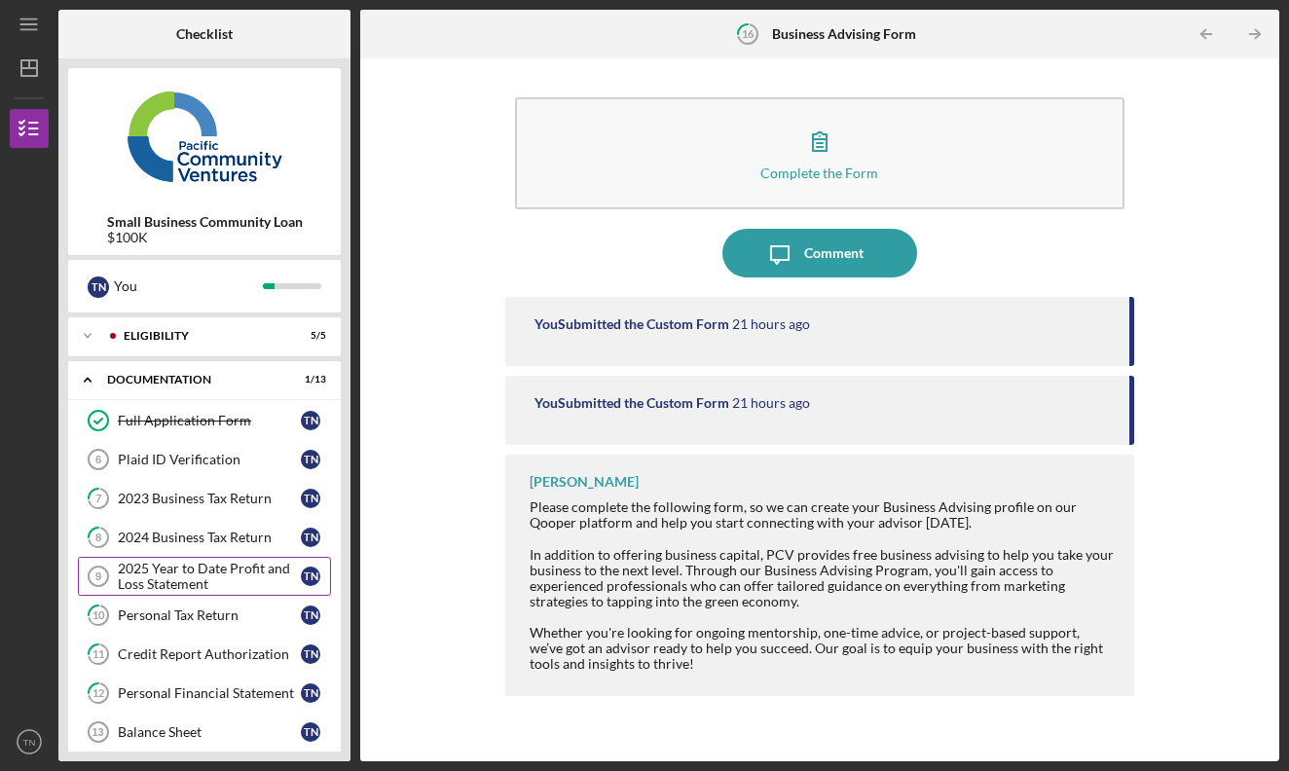
click at [185, 572] on div "2025 Year to Date Profit and Loss Statement" at bounding box center [209, 576] width 183 height 31
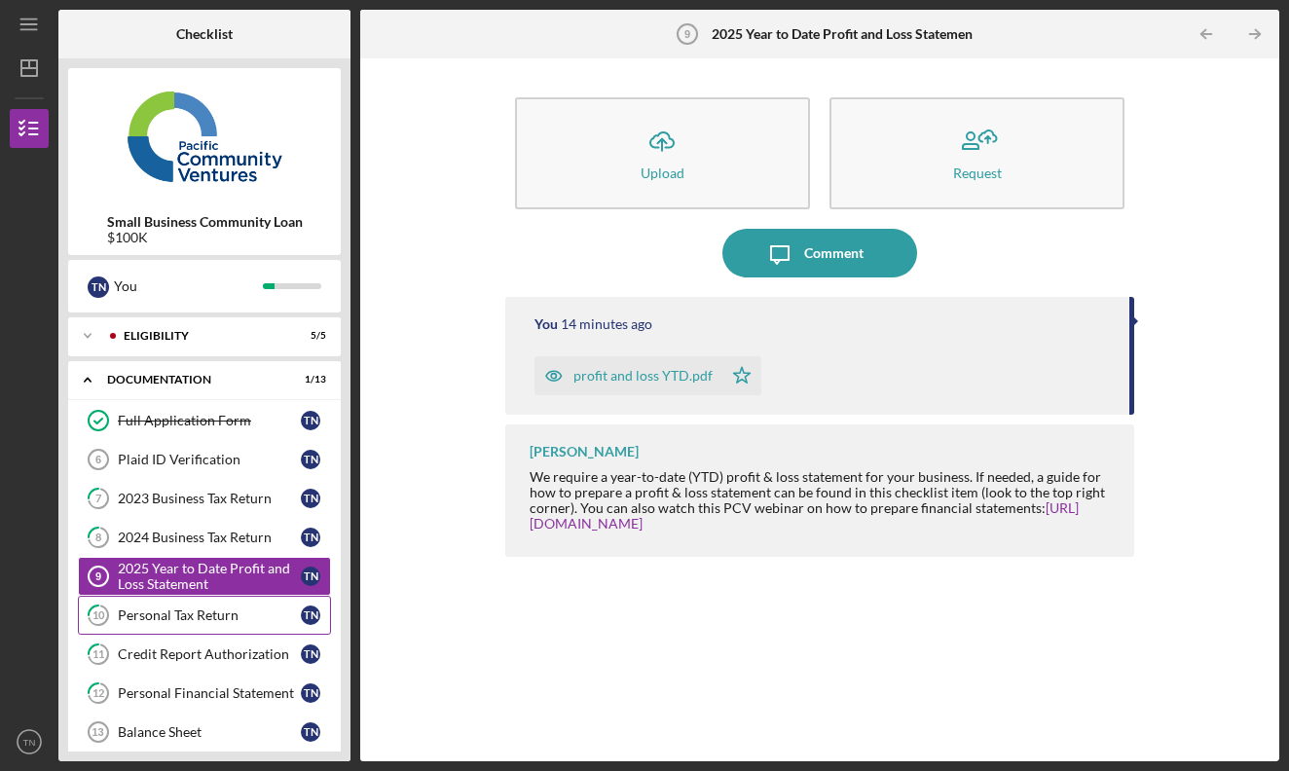
click at [179, 612] on div "Personal Tax Return" at bounding box center [209, 615] width 183 height 16
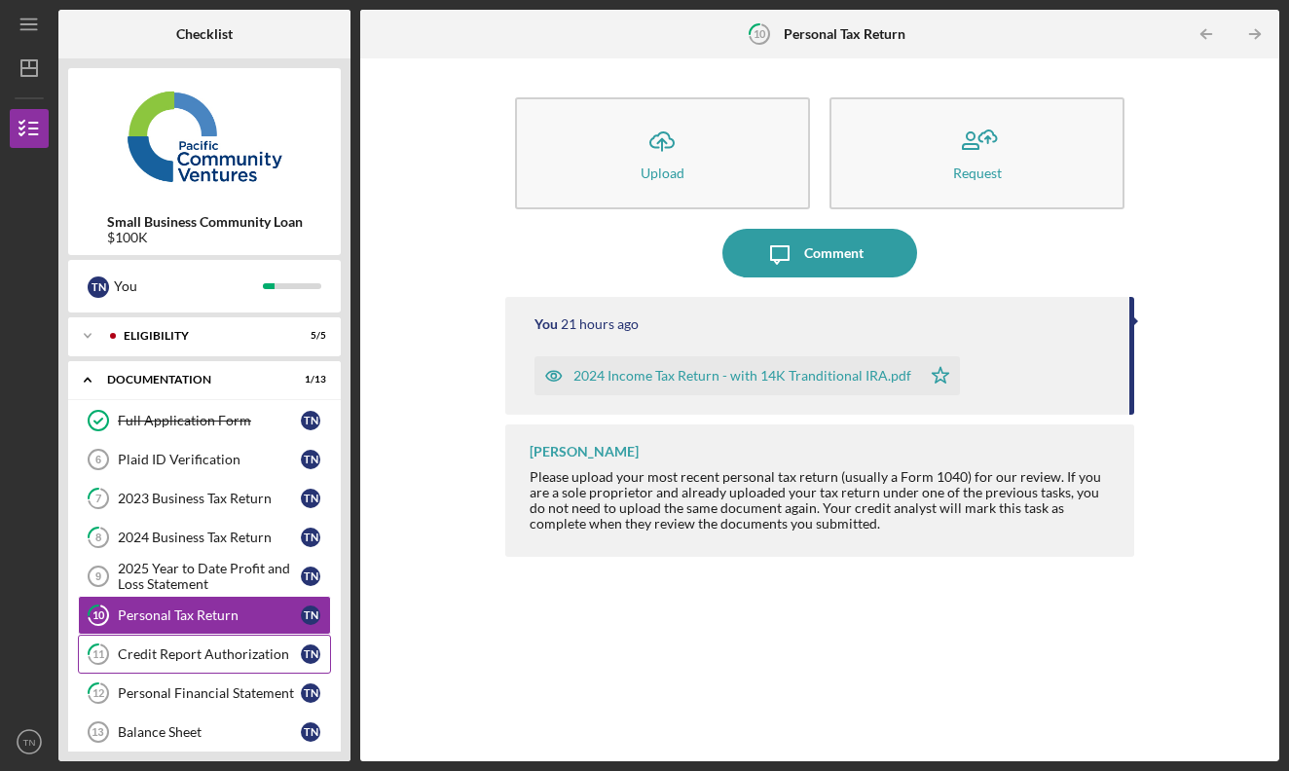
click at [174, 656] on div "Credit Report Authorization" at bounding box center [209, 654] width 183 height 16
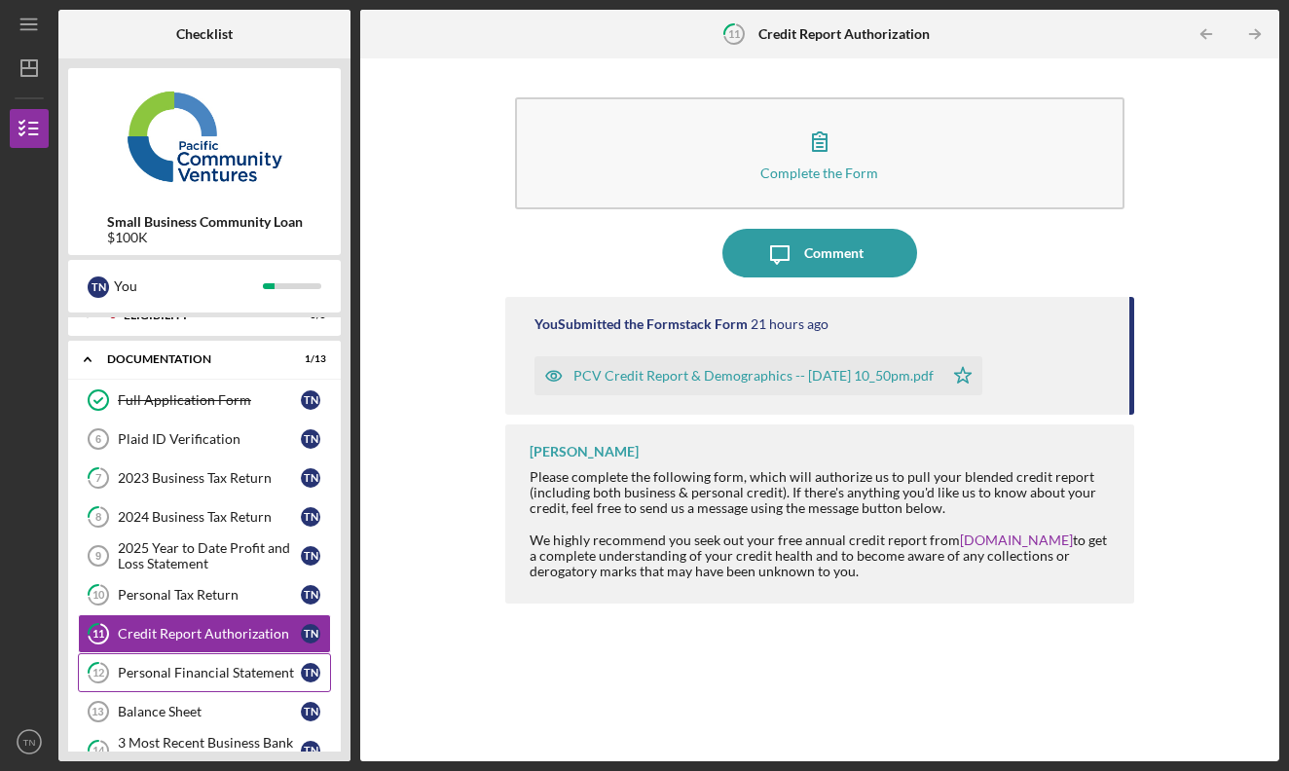
click at [175, 668] on div "Personal Financial Statement" at bounding box center [209, 673] width 183 height 16
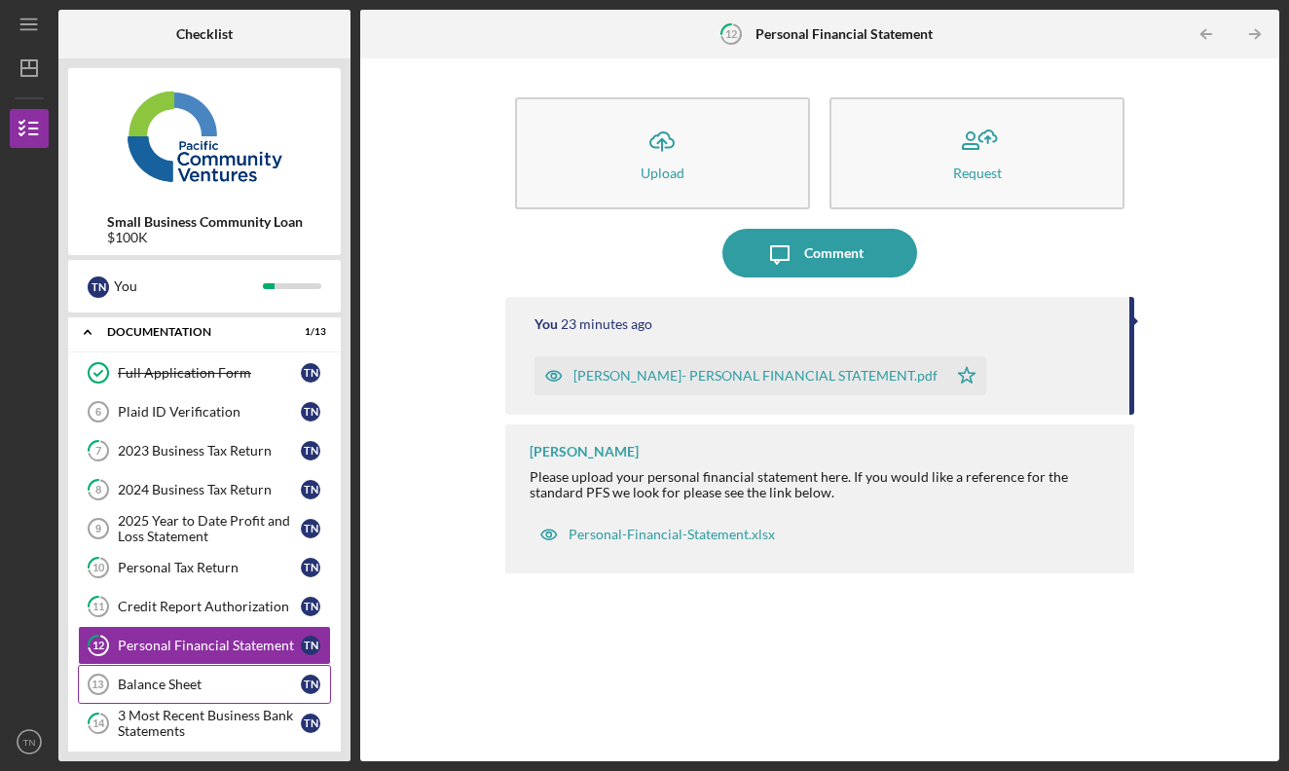
click at [175, 671] on link "Balance Sheet 13 Balance Sheet T N" at bounding box center [204, 684] width 253 height 39
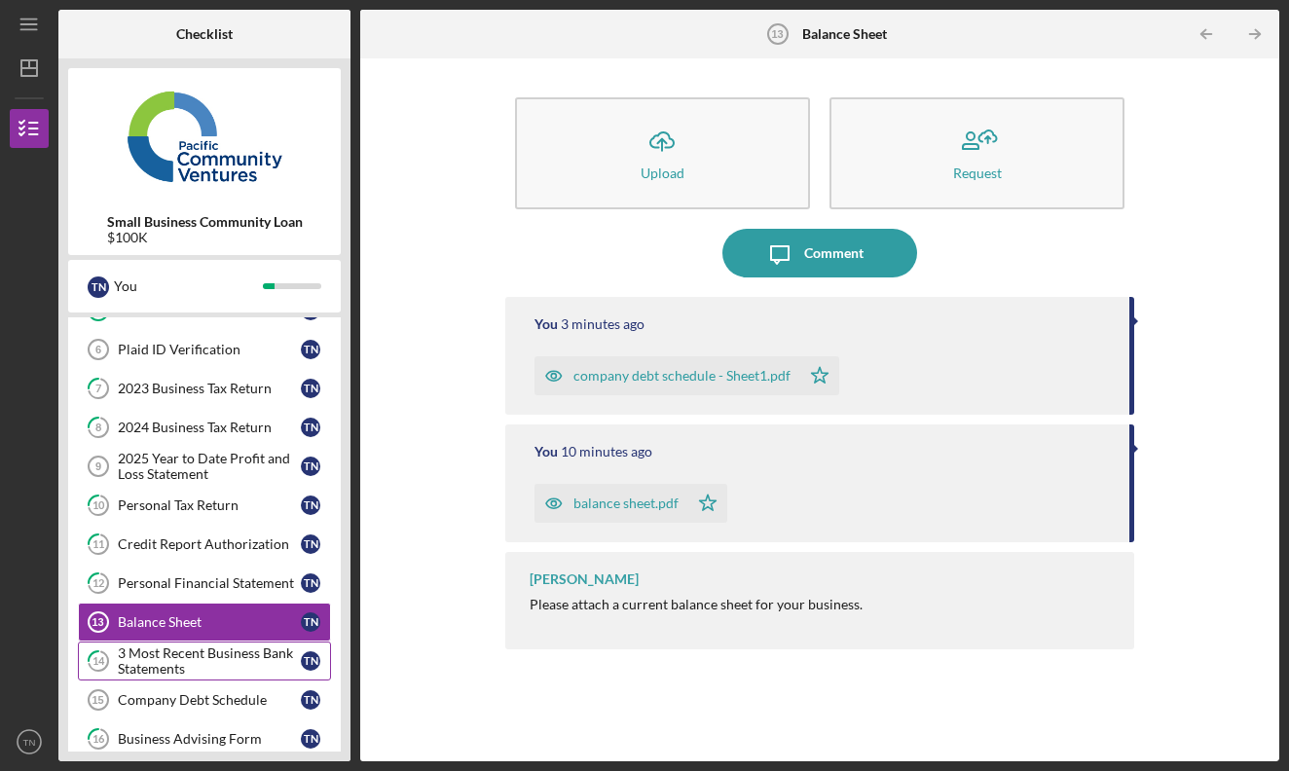
click at [175, 671] on div "3 Most Recent Business Bank Statements" at bounding box center [209, 660] width 183 height 31
